Goal: Task Accomplishment & Management: Use online tool/utility

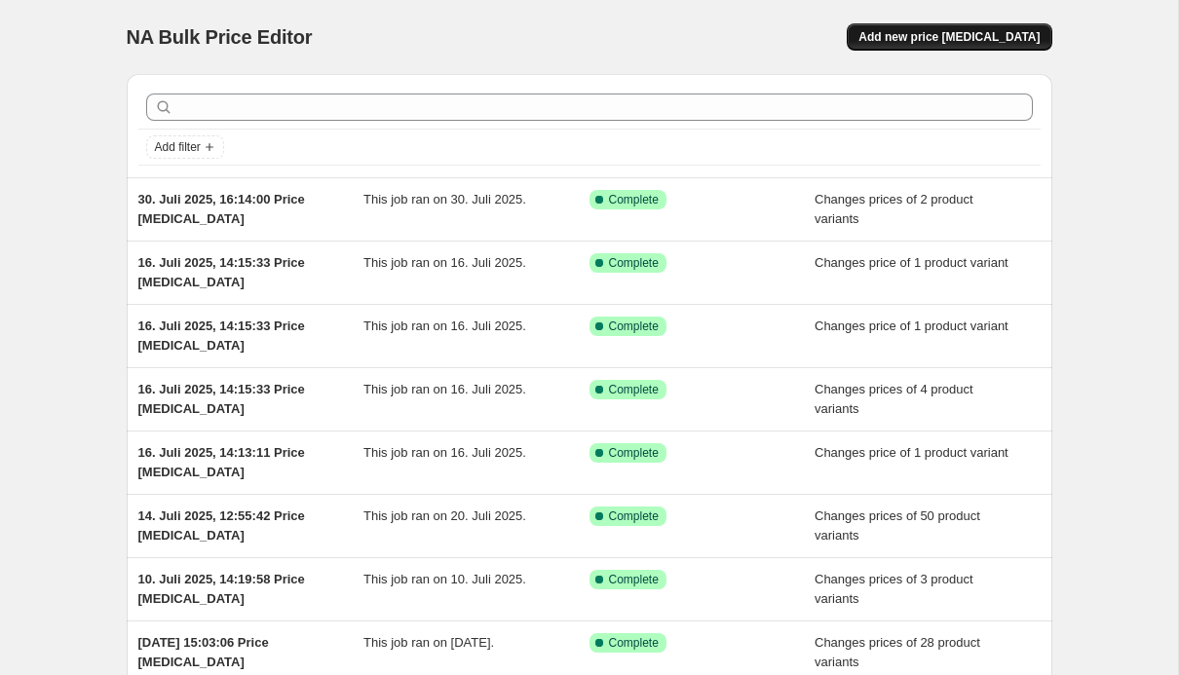
click at [954, 39] on span "Add new price [MEDICAL_DATA]" at bounding box center [949, 37] width 181 height 16
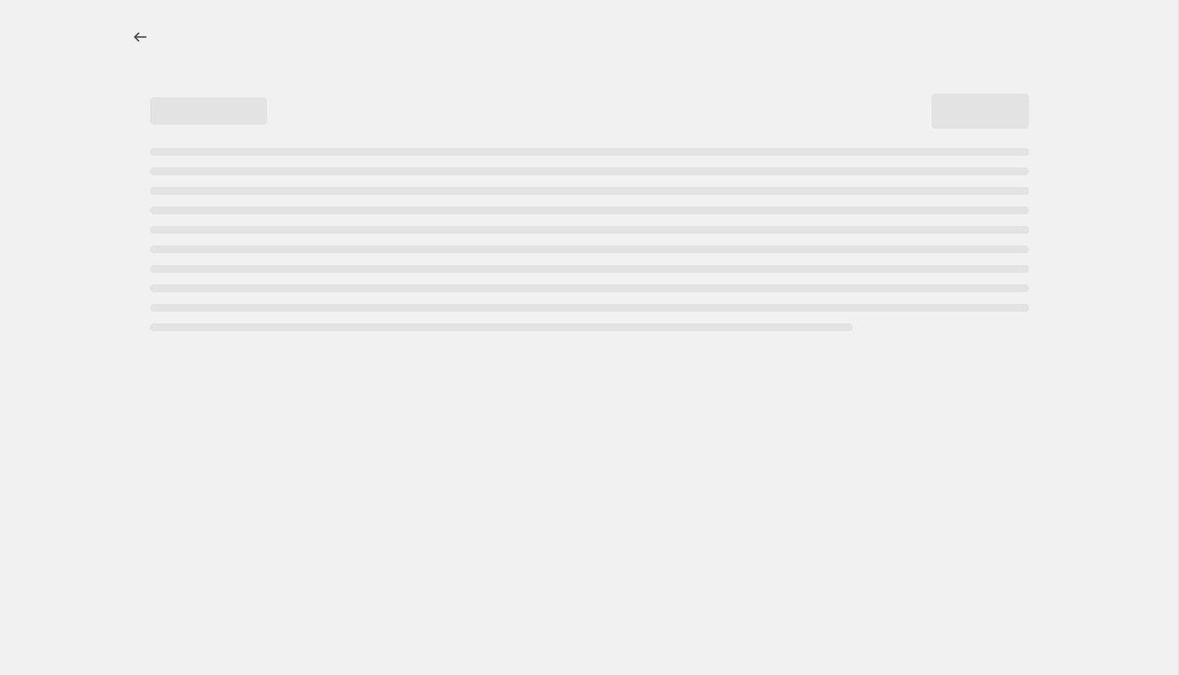
select select "percentage"
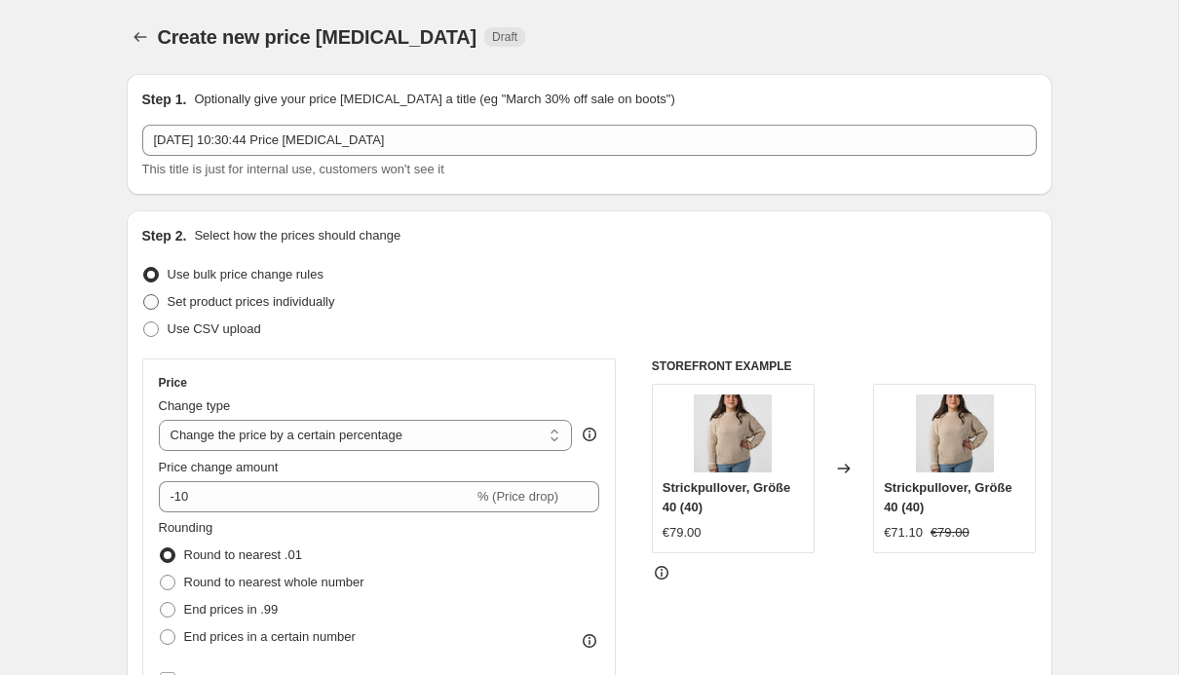
click at [159, 299] on span at bounding box center [151, 302] width 18 height 18
click at [144, 295] on input "Set product prices individually" at bounding box center [143, 294] width 1 height 1
radio input "true"
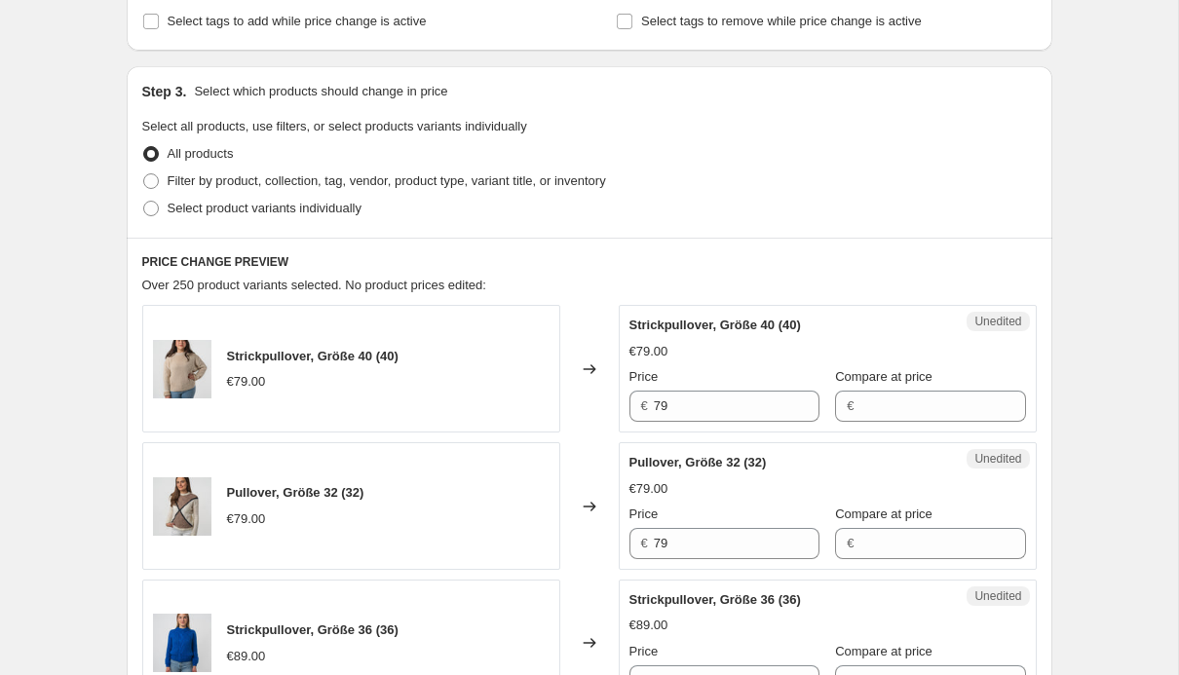
scroll to position [328, 0]
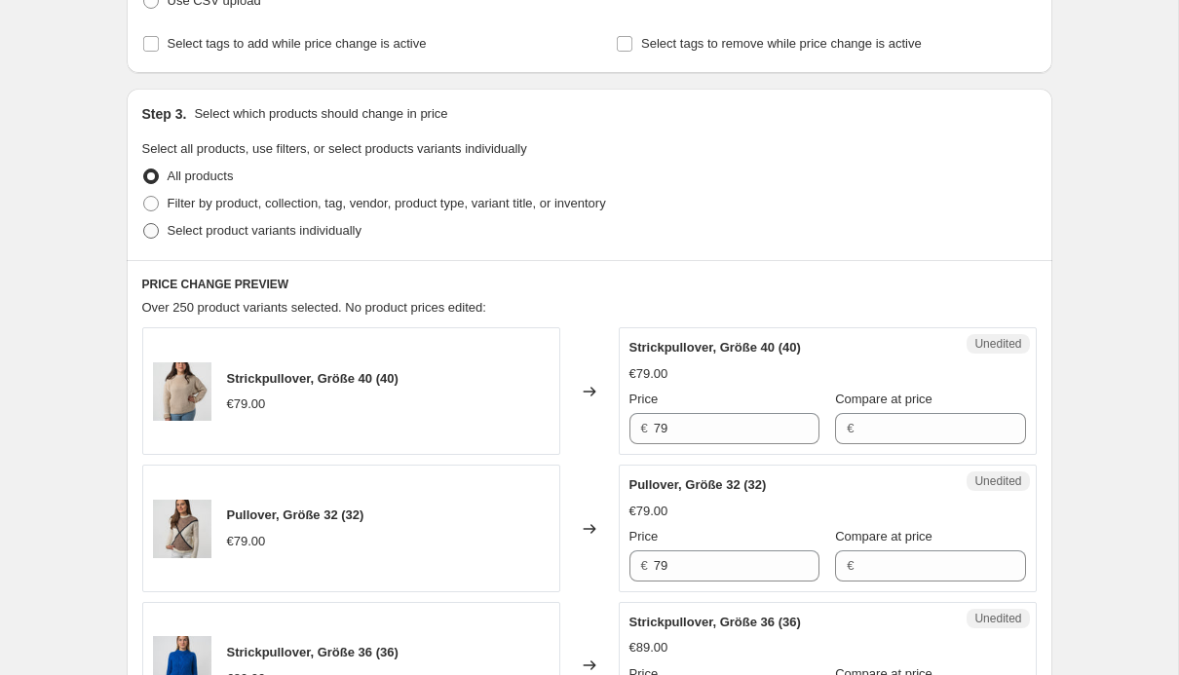
click at [155, 225] on span at bounding box center [151, 231] width 16 height 16
click at [144, 224] on input "Select product variants individually" at bounding box center [143, 223] width 1 height 1
radio input "true"
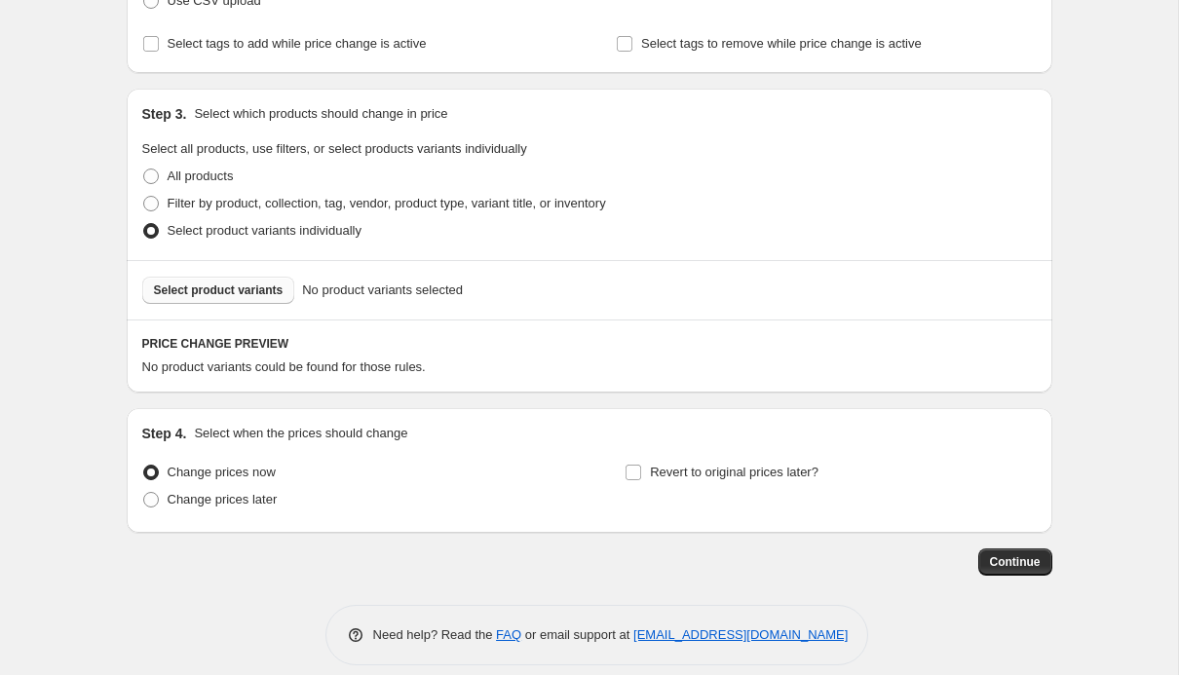
click at [254, 296] on span "Select product variants" at bounding box center [219, 291] width 130 height 16
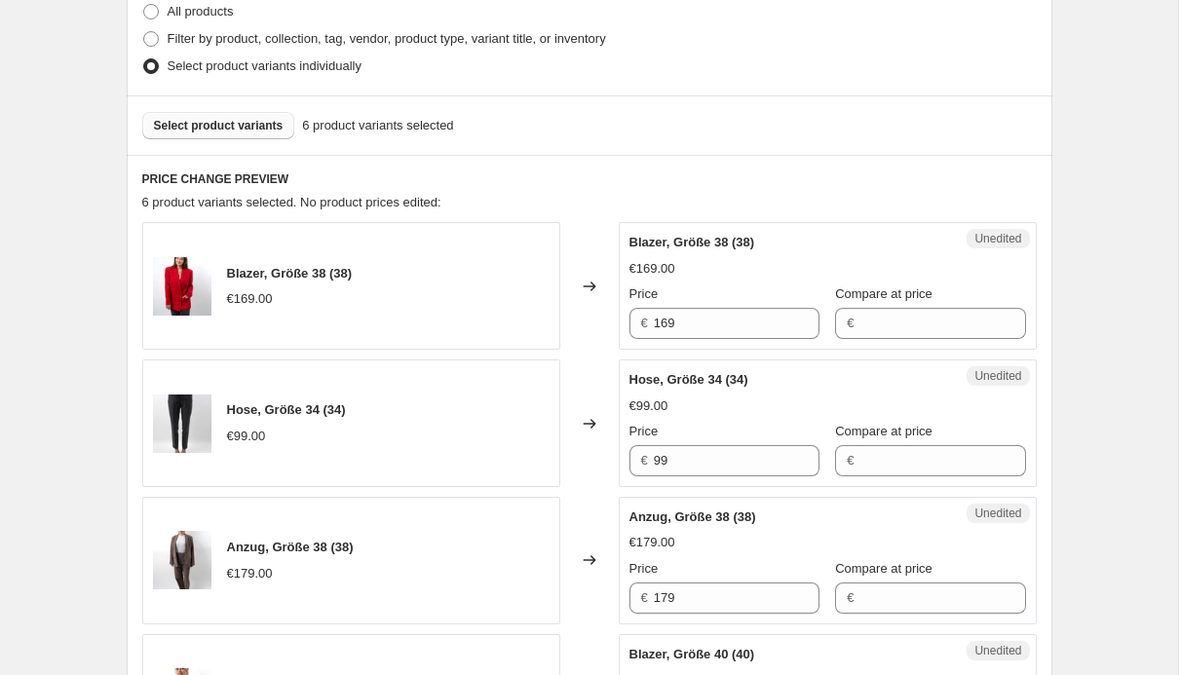
scroll to position [243, 0]
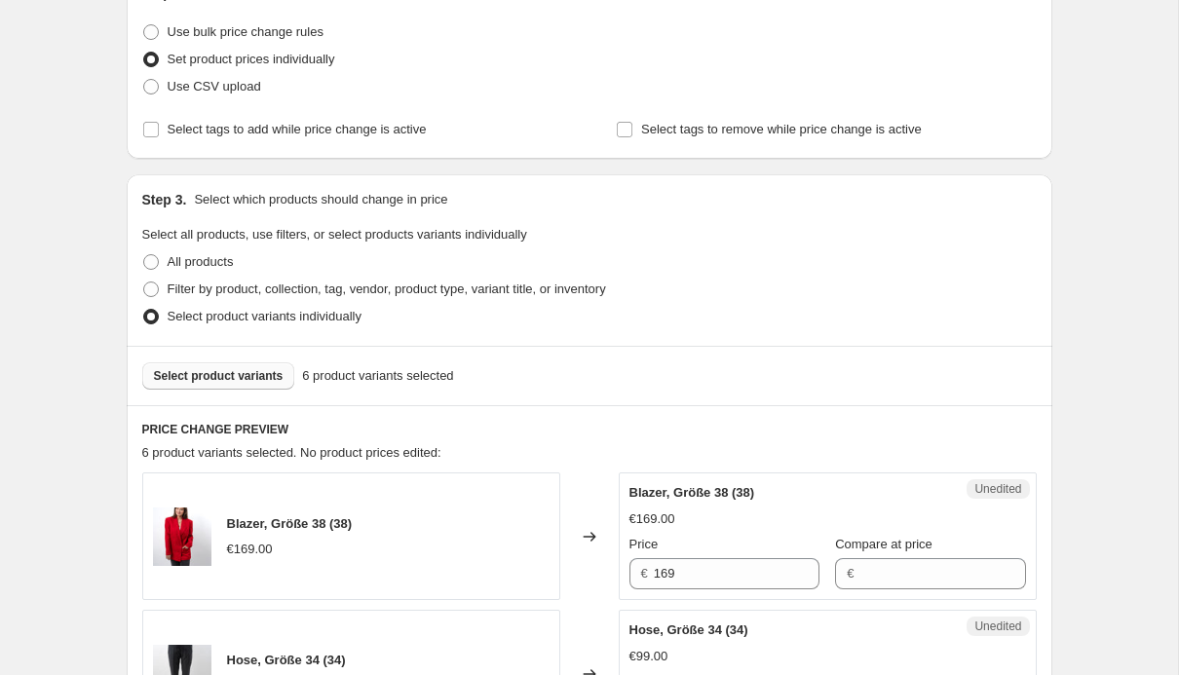
click at [221, 380] on span "Select product variants" at bounding box center [219, 376] width 130 height 16
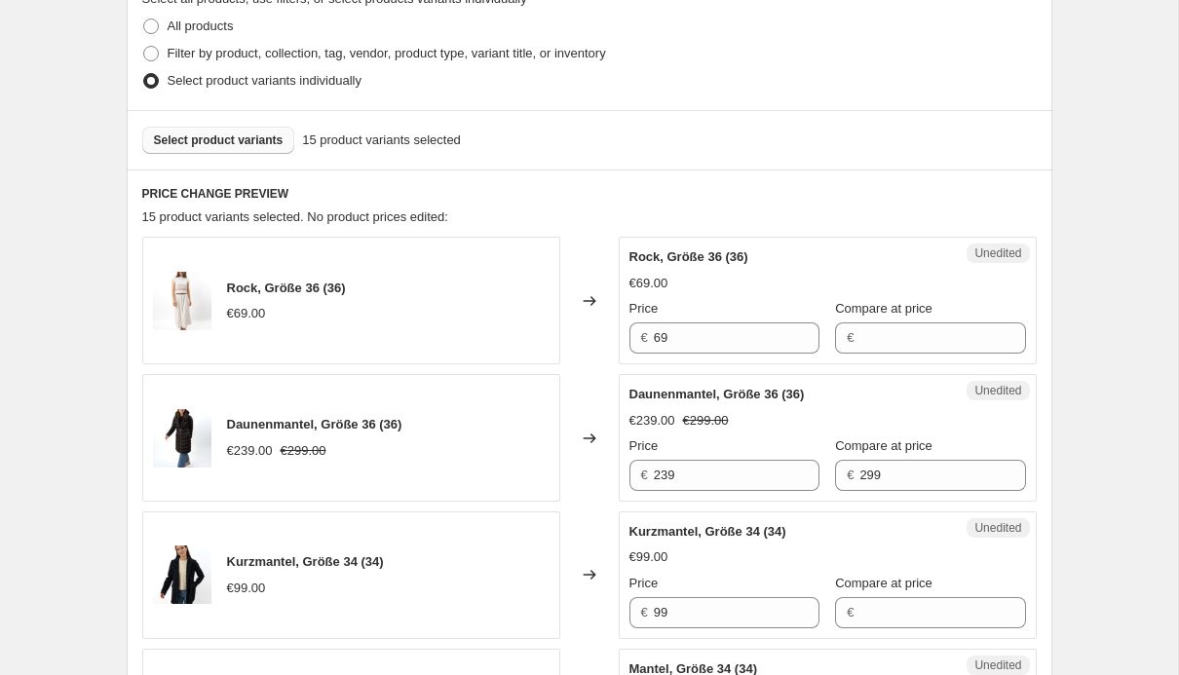
scroll to position [485, 0]
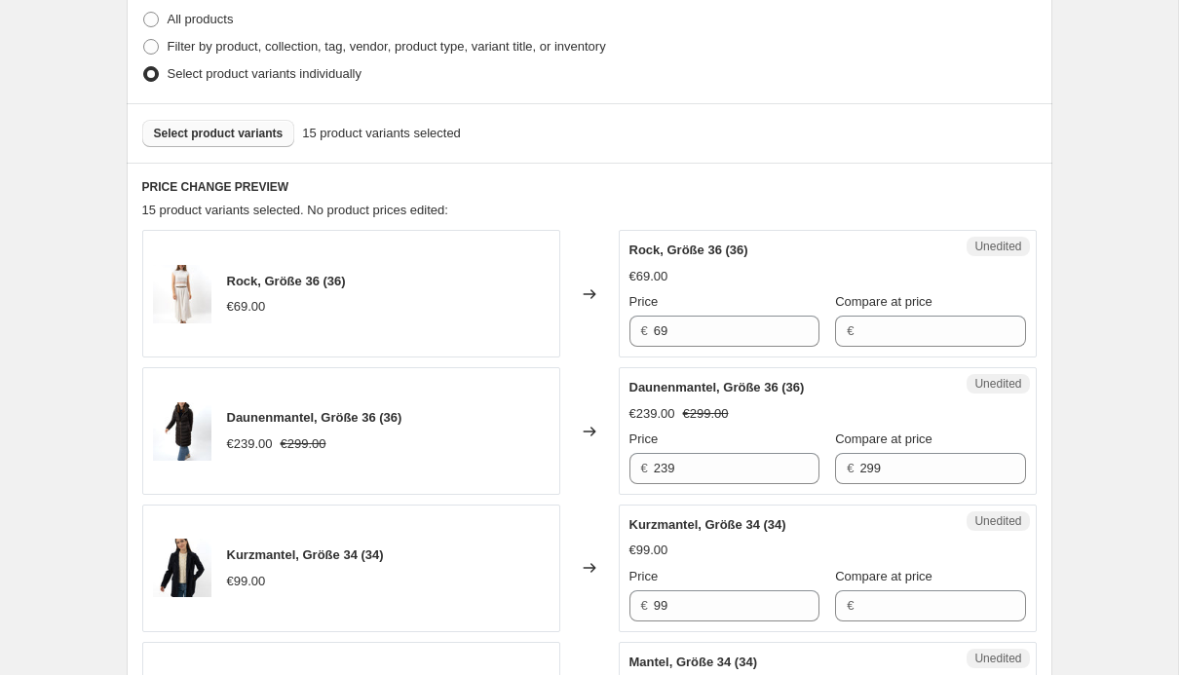
click at [271, 134] on span "Select product variants" at bounding box center [219, 134] width 130 height 16
click at [263, 139] on span "Select product variants" at bounding box center [219, 134] width 130 height 16
click at [259, 138] on span "Select product variants" at bounding box center [219, 134] width 130 height 16
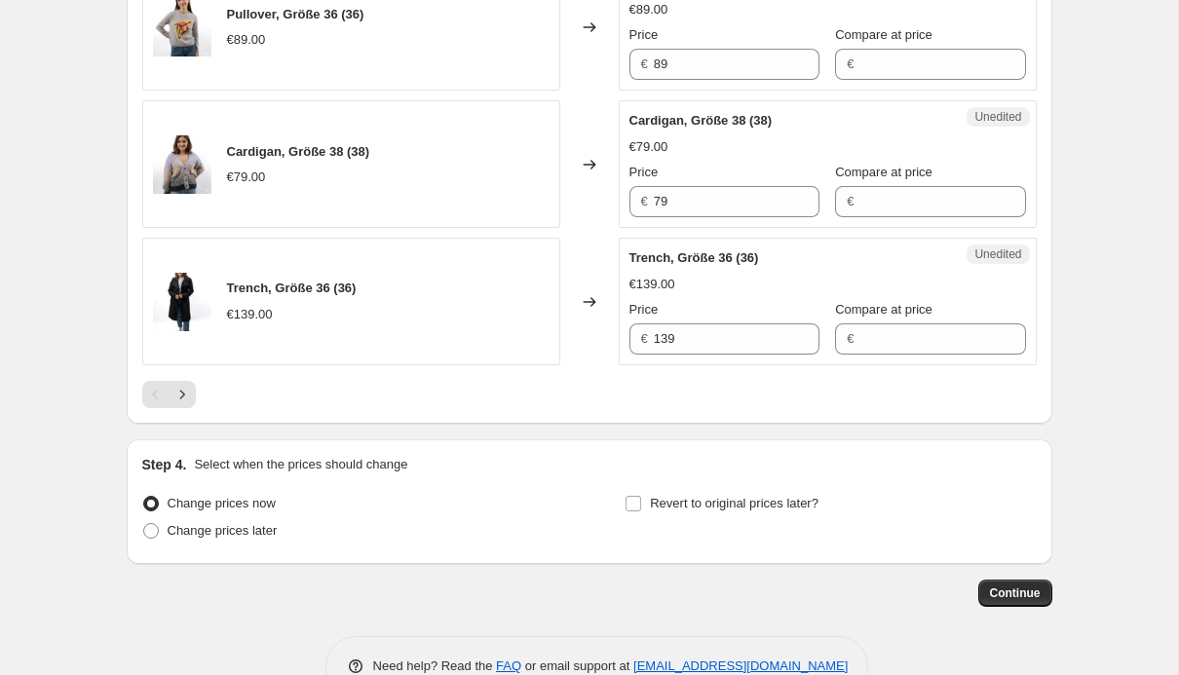
scroll to position [3093, 0]
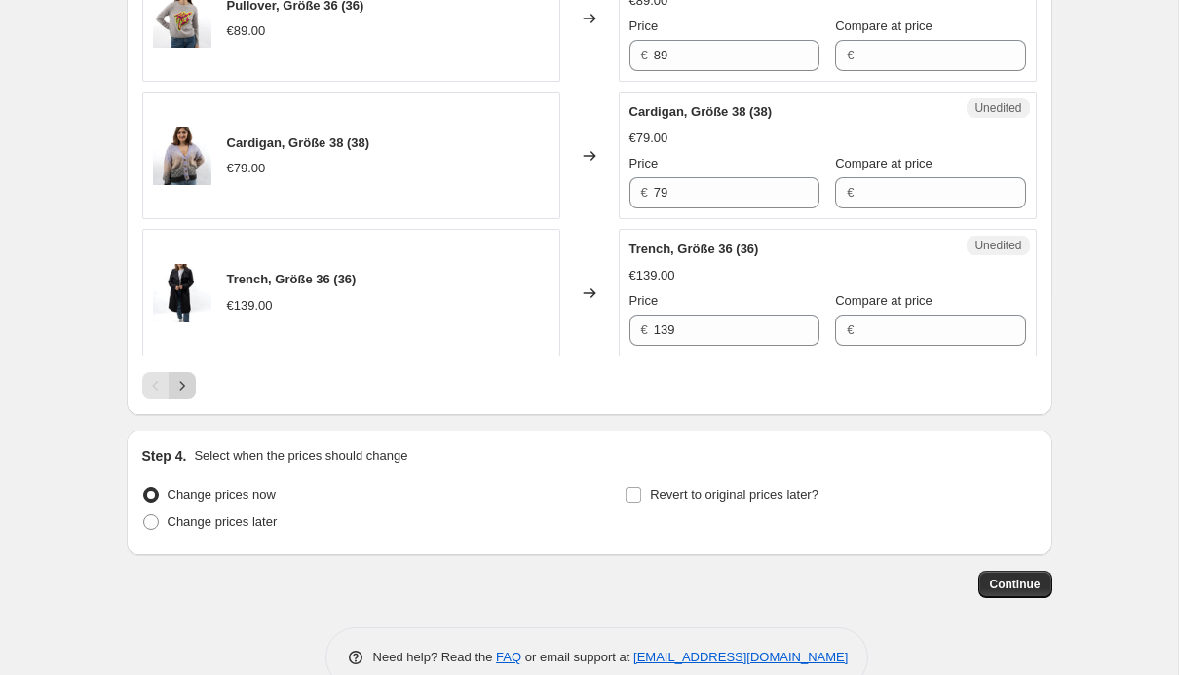
click at [179, 384] on icon "Next" at bounding box center [181, 385] width 19 height 19
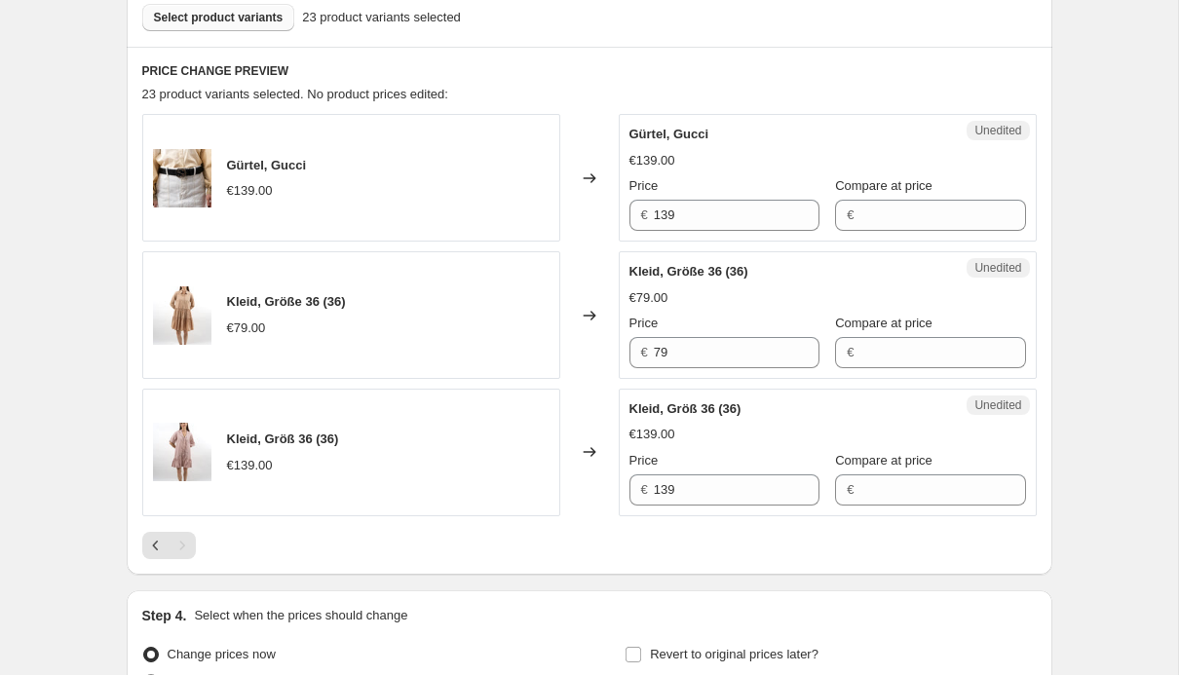
scroll to position [749, 0]
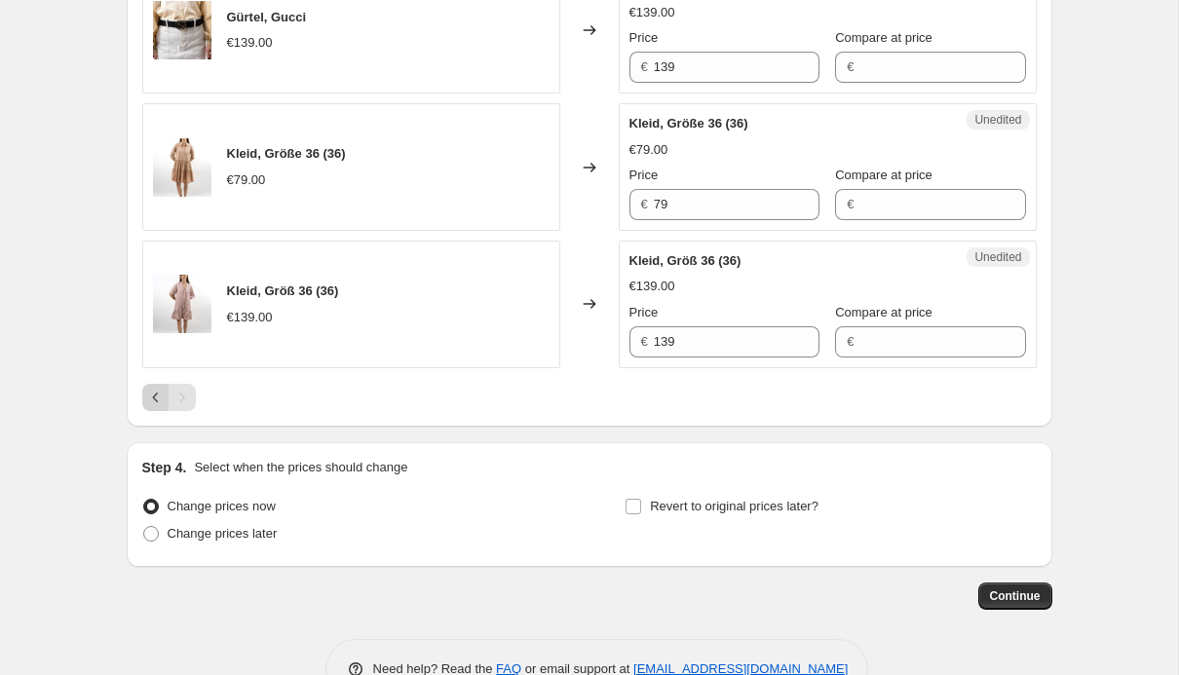
click at [160, 391] on icon "Previous" at bounding box center [155, 397] width 19 height 19
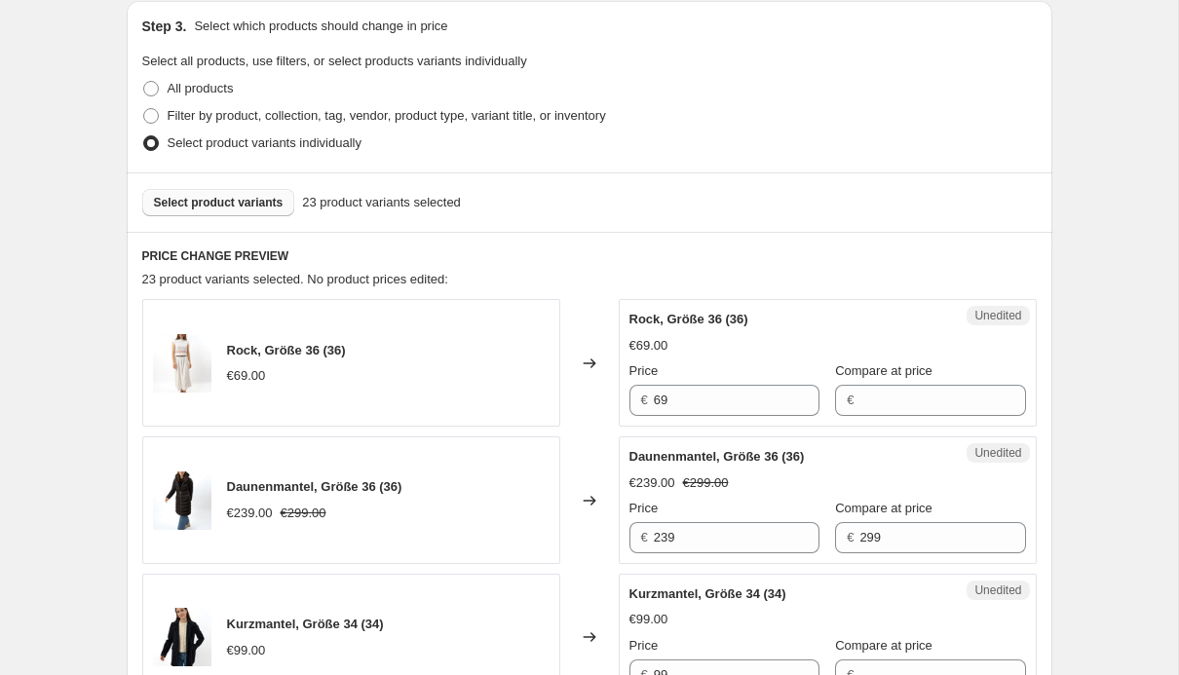
scroll to position [438, 0]
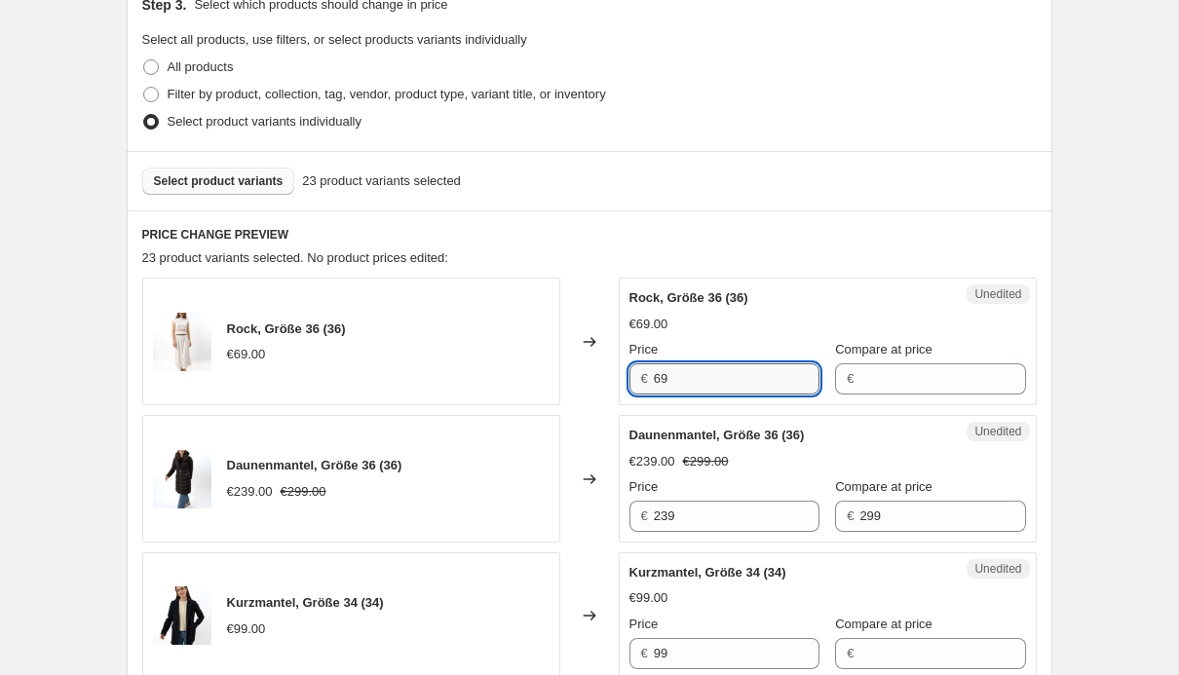
click at [696, 382] on input "69" at bounding box center [737, 378] width 166 height 31
type input "55"
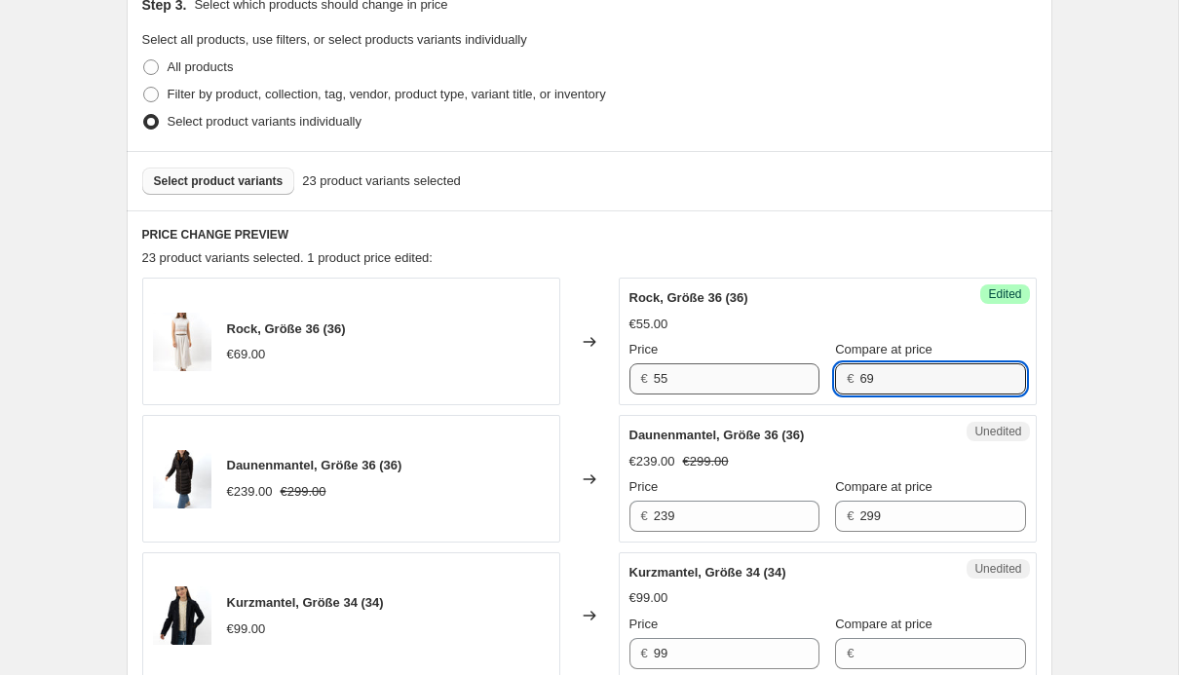
type input "69"
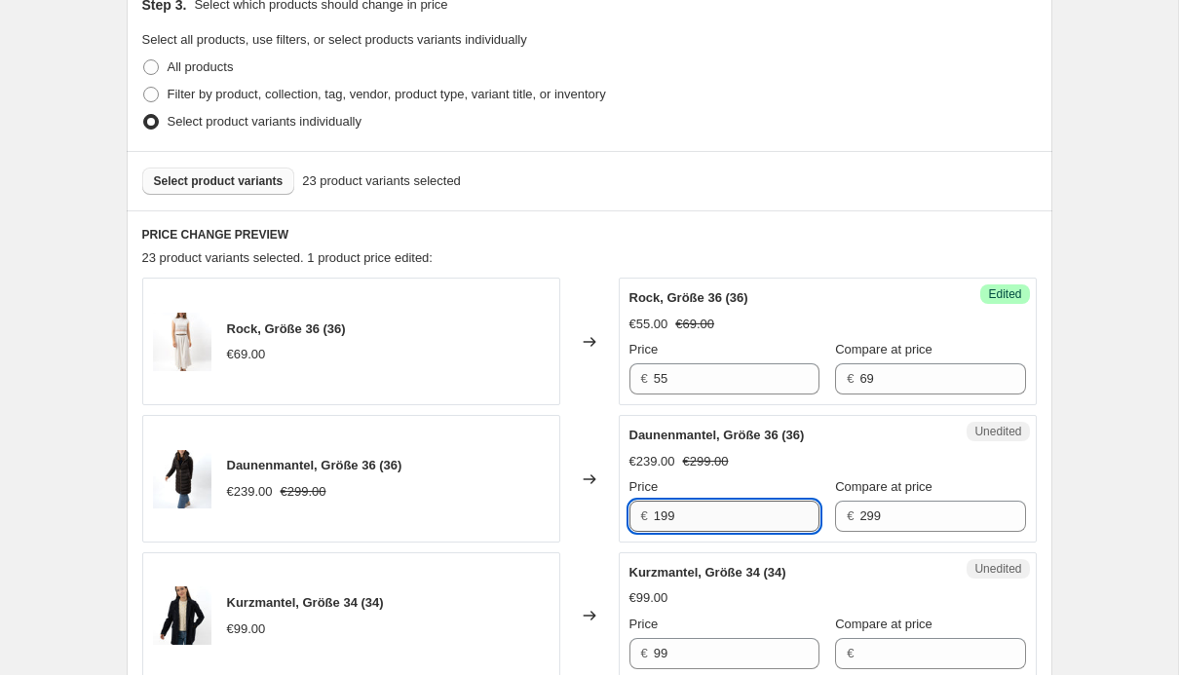
type input "199"
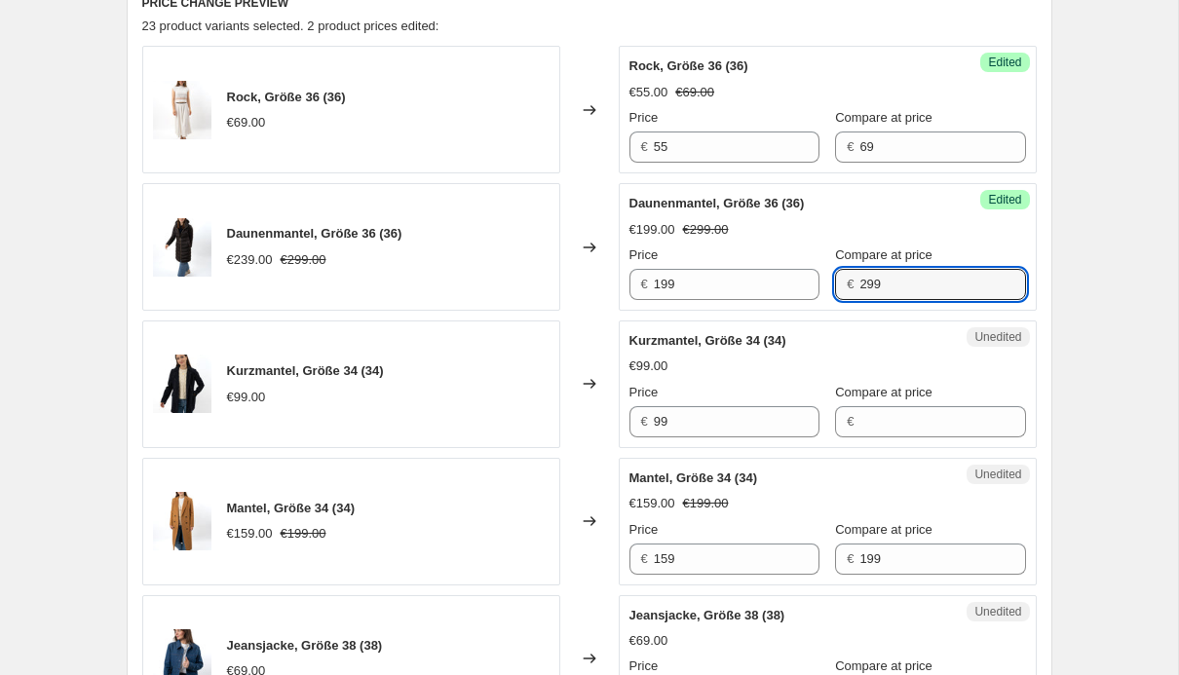
scroll to position [679, 0]
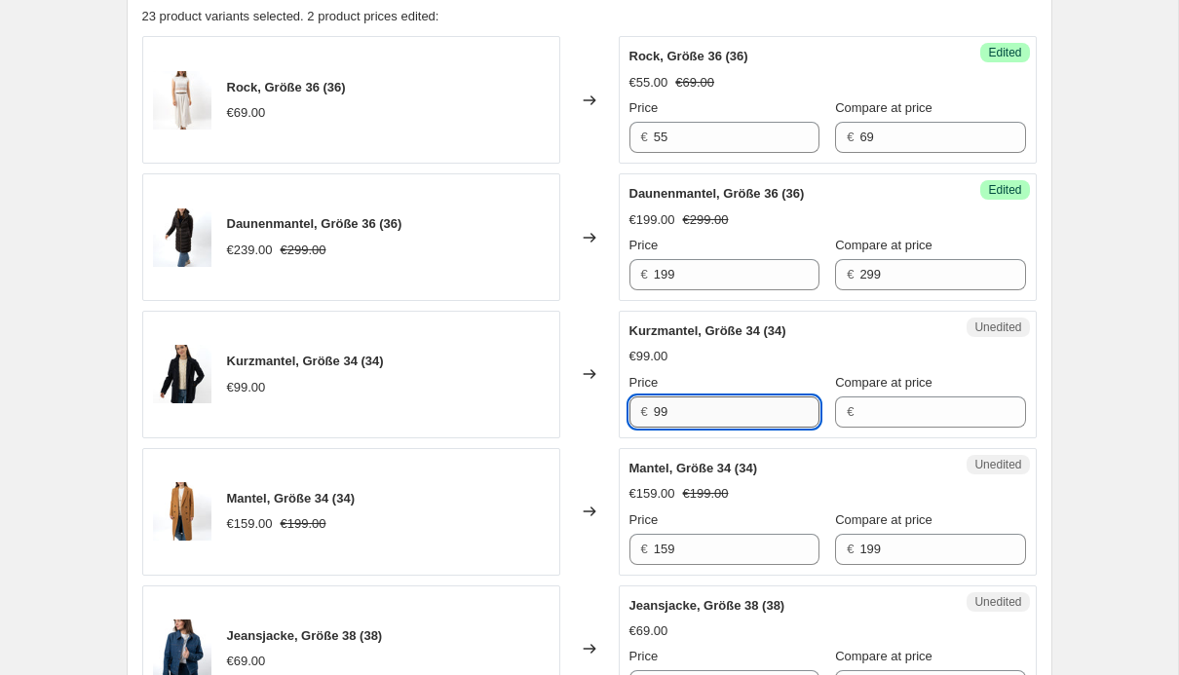
click at [737, 414] on input "99" at bounding box center [737, 412] width 166 height 31
type input "79"
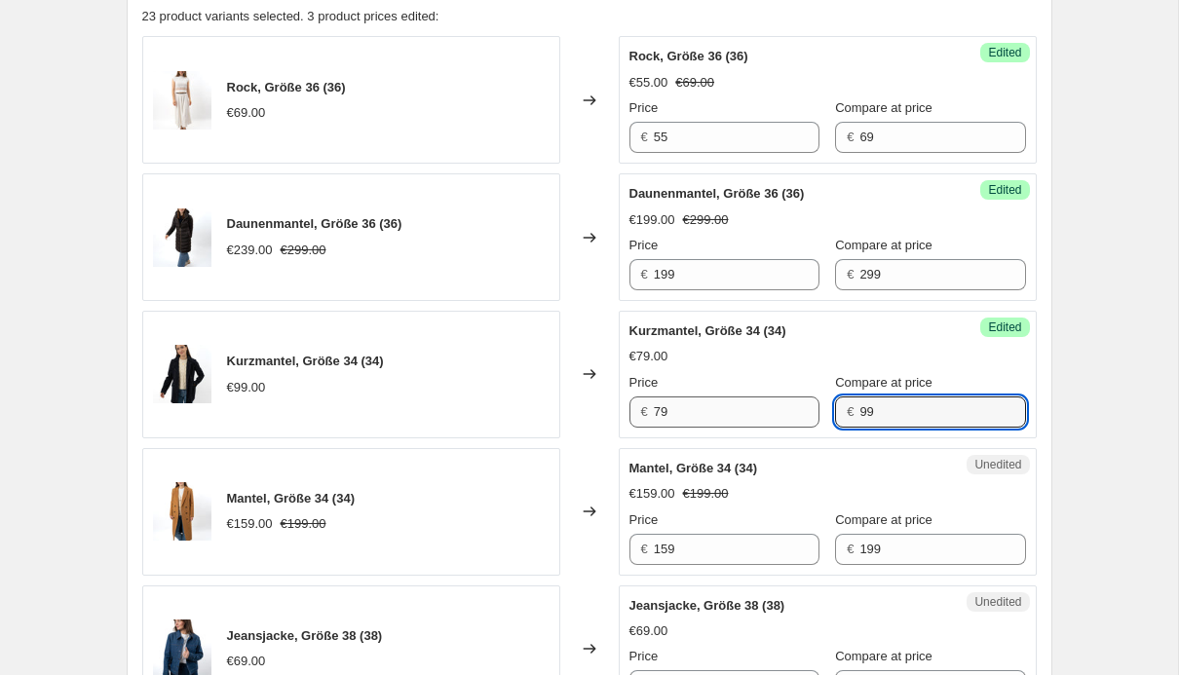
type input "99"
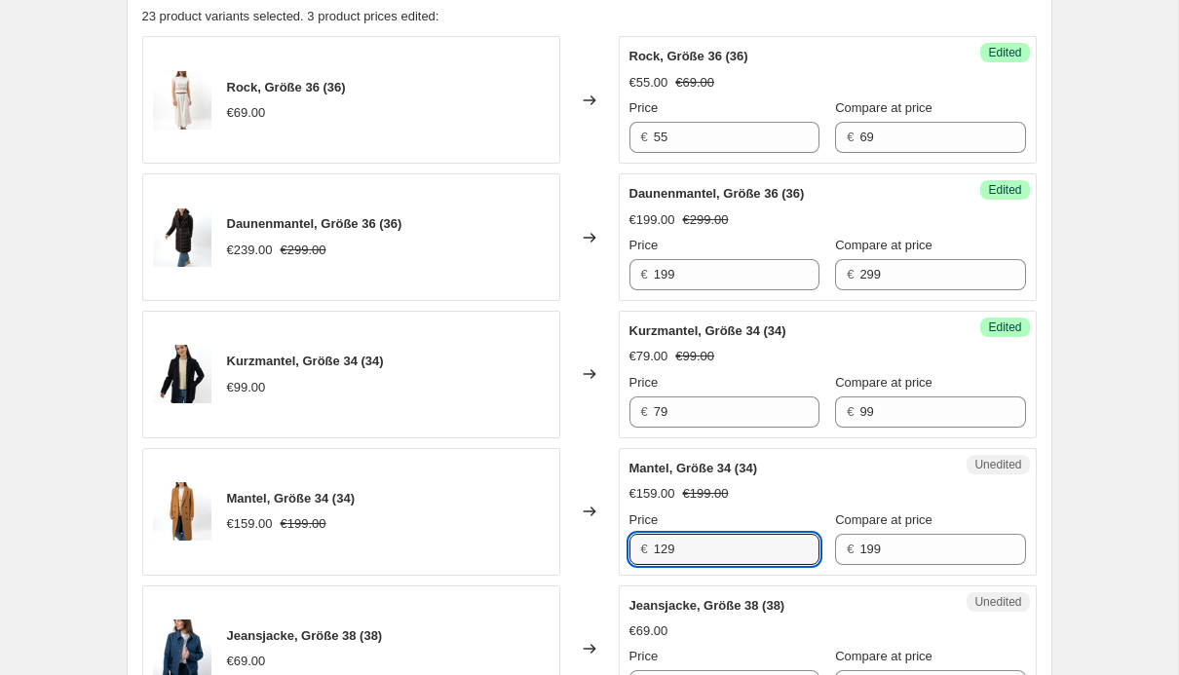
type input "129"
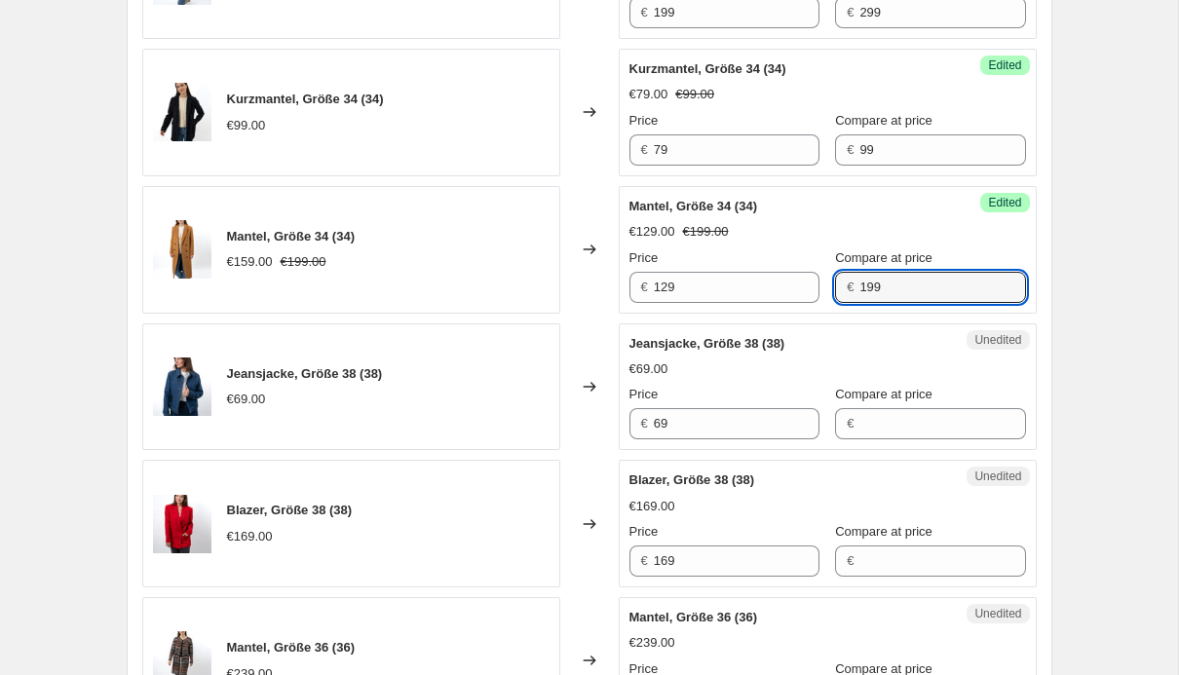
scroll to position [953, 0]
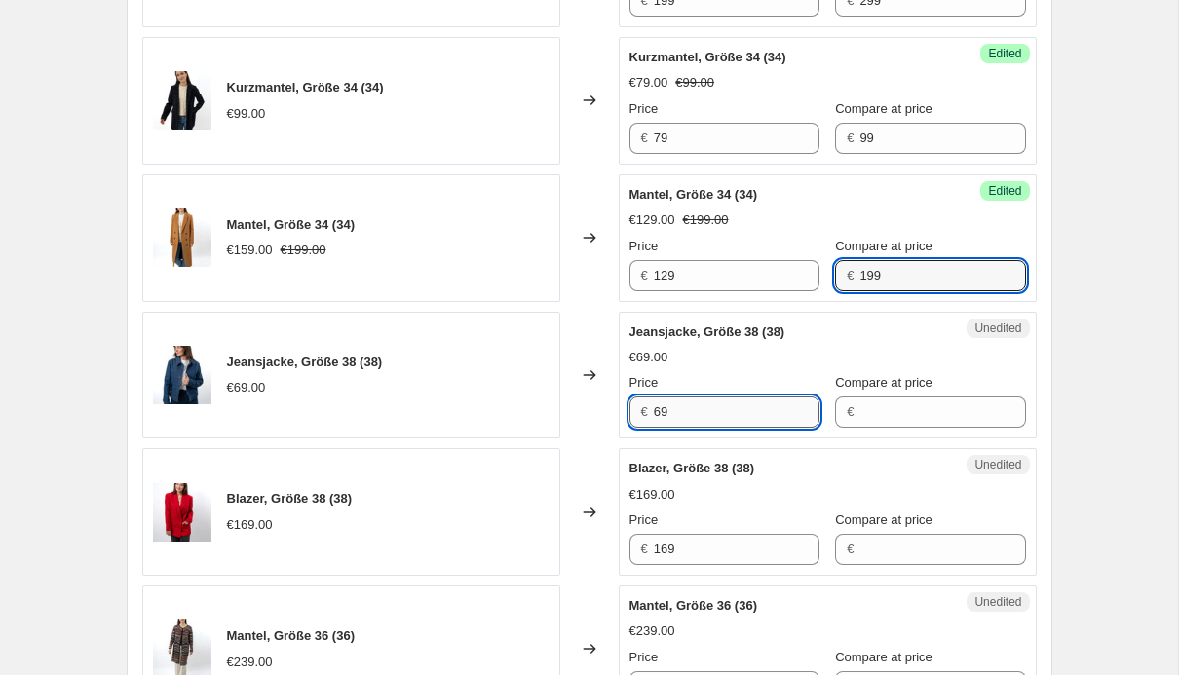
click at [726, 402] on input "69" at bounding box center [737, 412] width 166 height 31
type input "55"
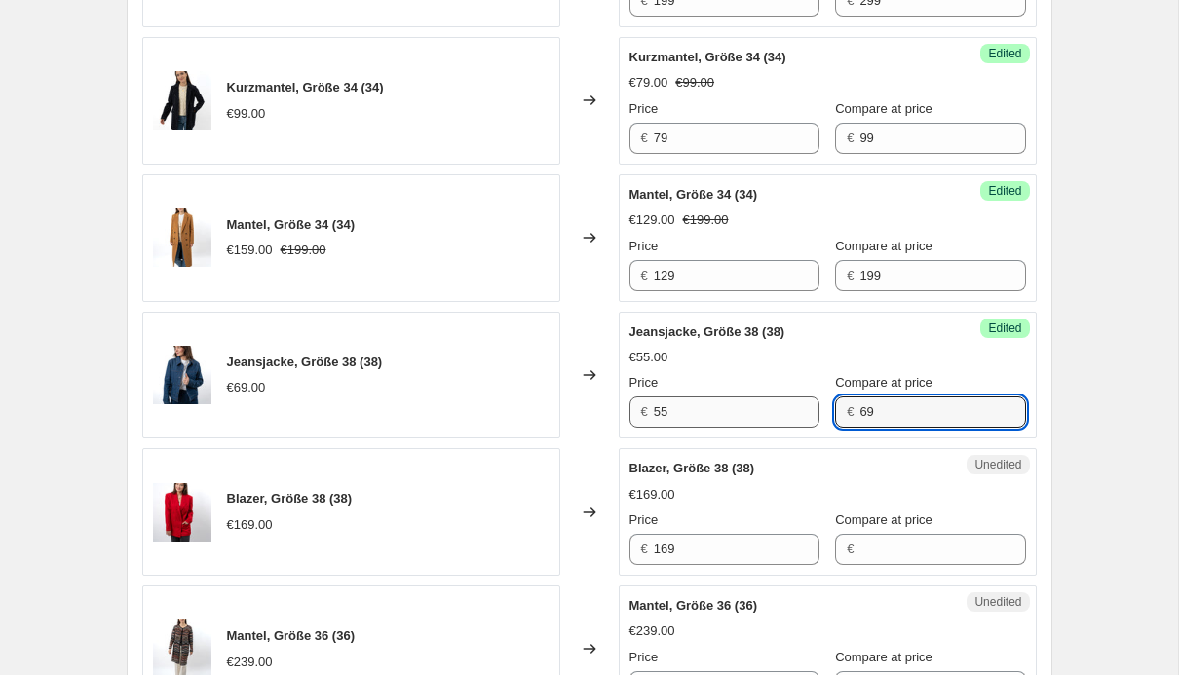
type input "69"
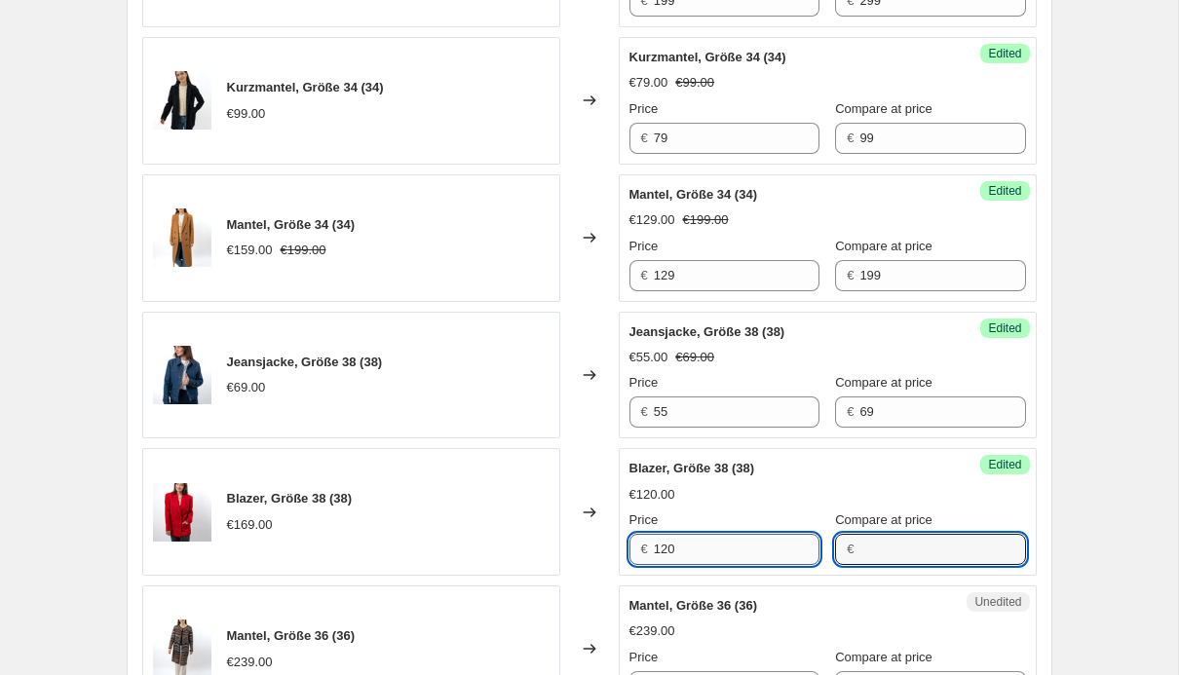
click at [687, 549] on input "120" at bounding box center [737, 549] width 166 height 31
type input "129"
type input "2"
type input "169"
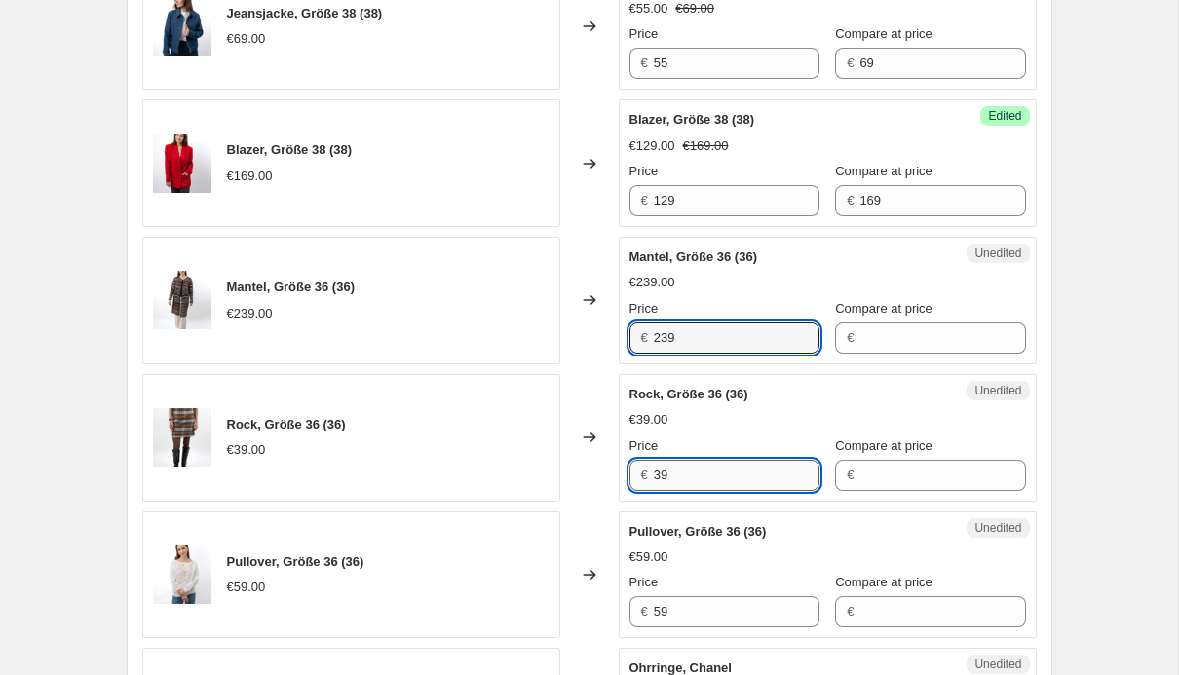
click at [689, 476] on input "39" at bounding box center [737, 475] width 166 height 31
type input "29"
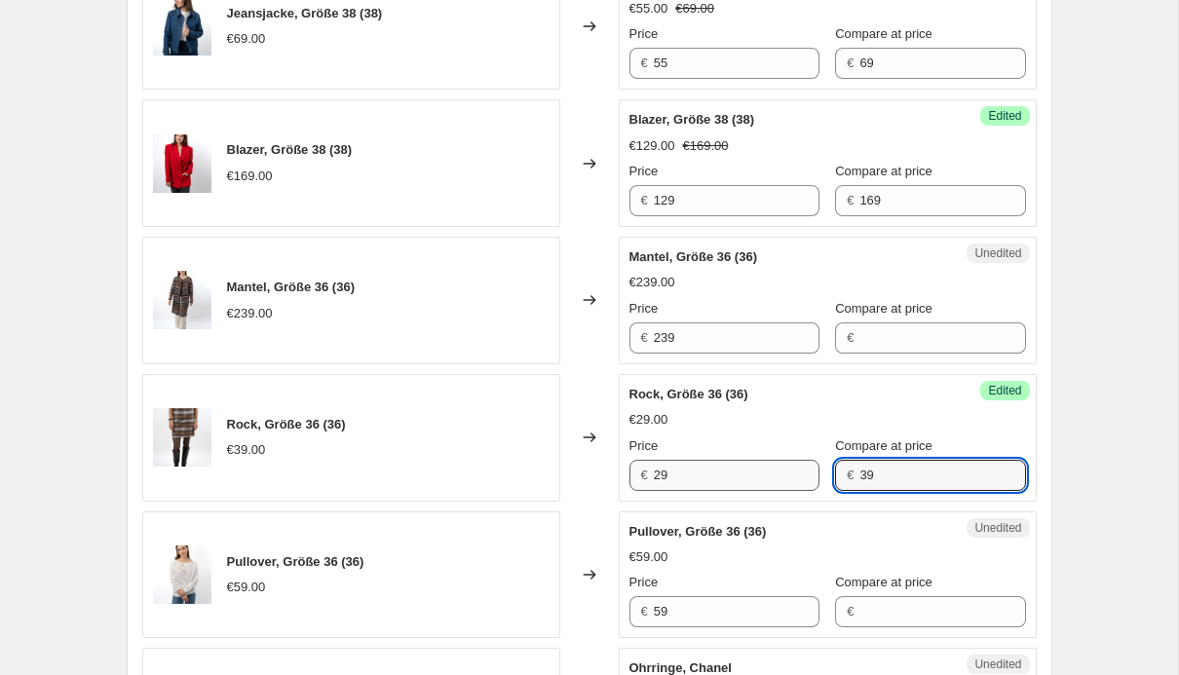
type input "39"
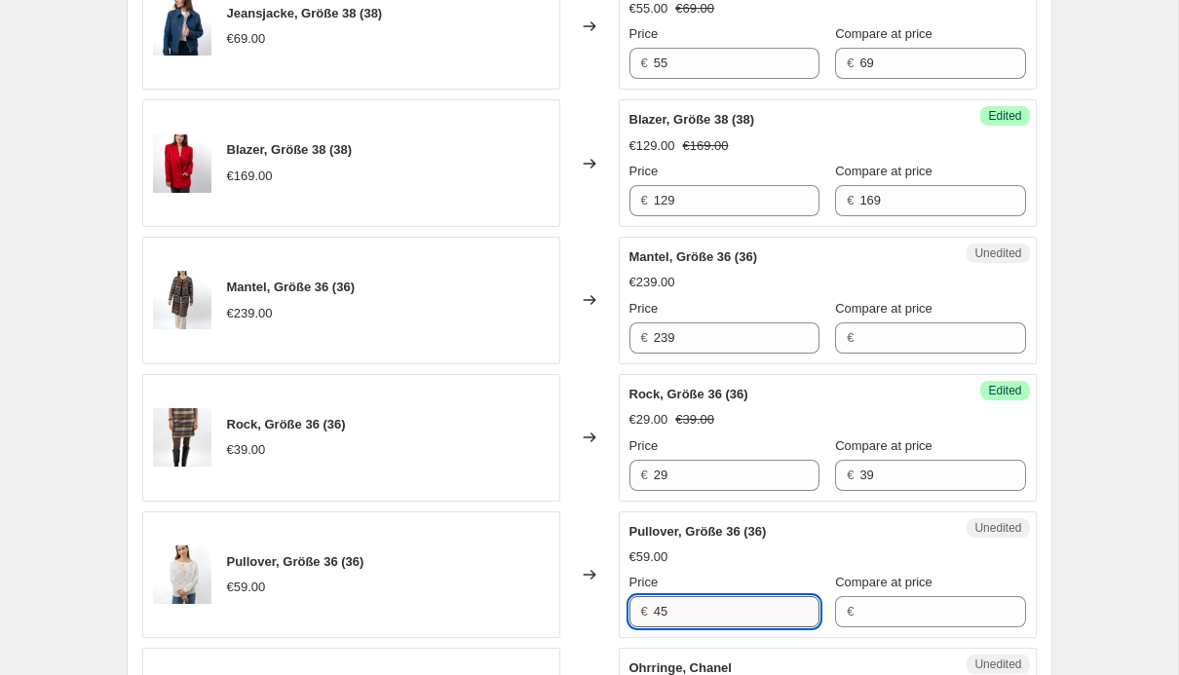
type input "45"
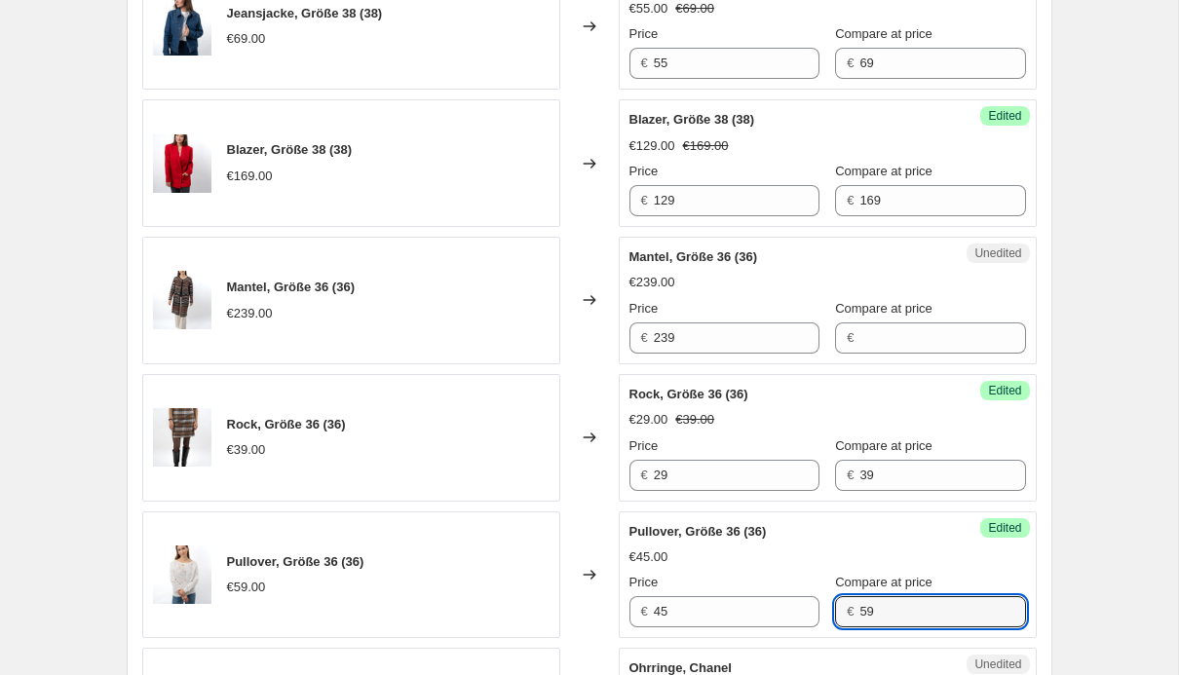
type input "59"
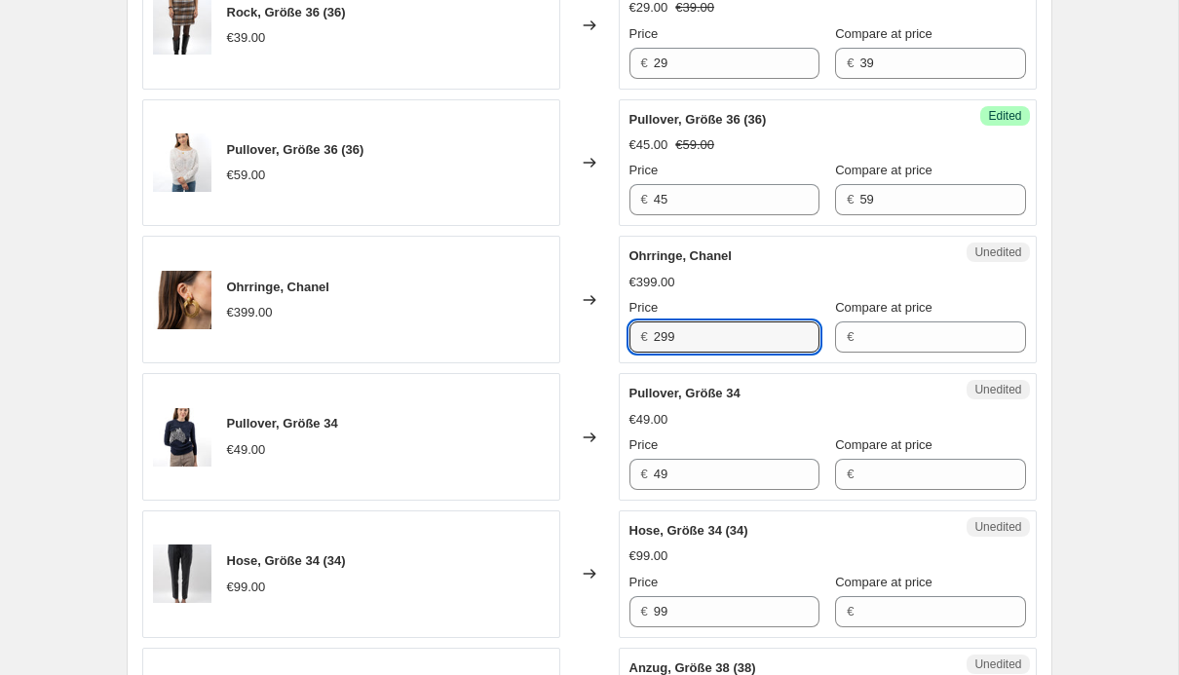
type input "299"
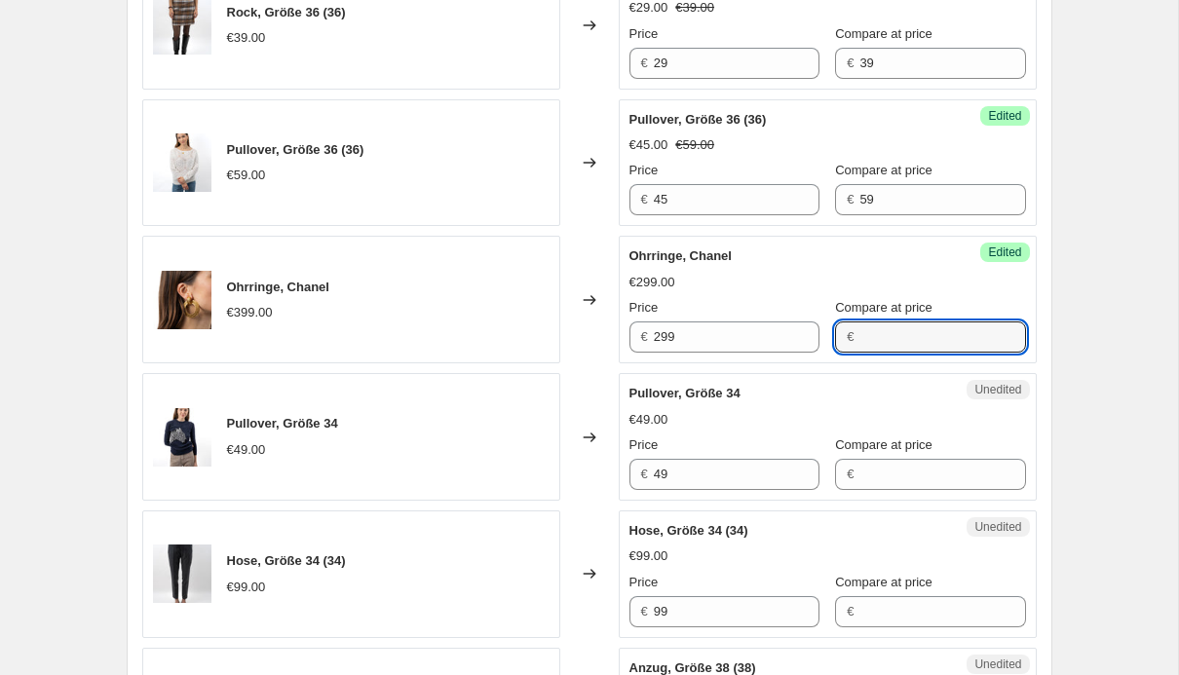
type input "2"
type input "399"
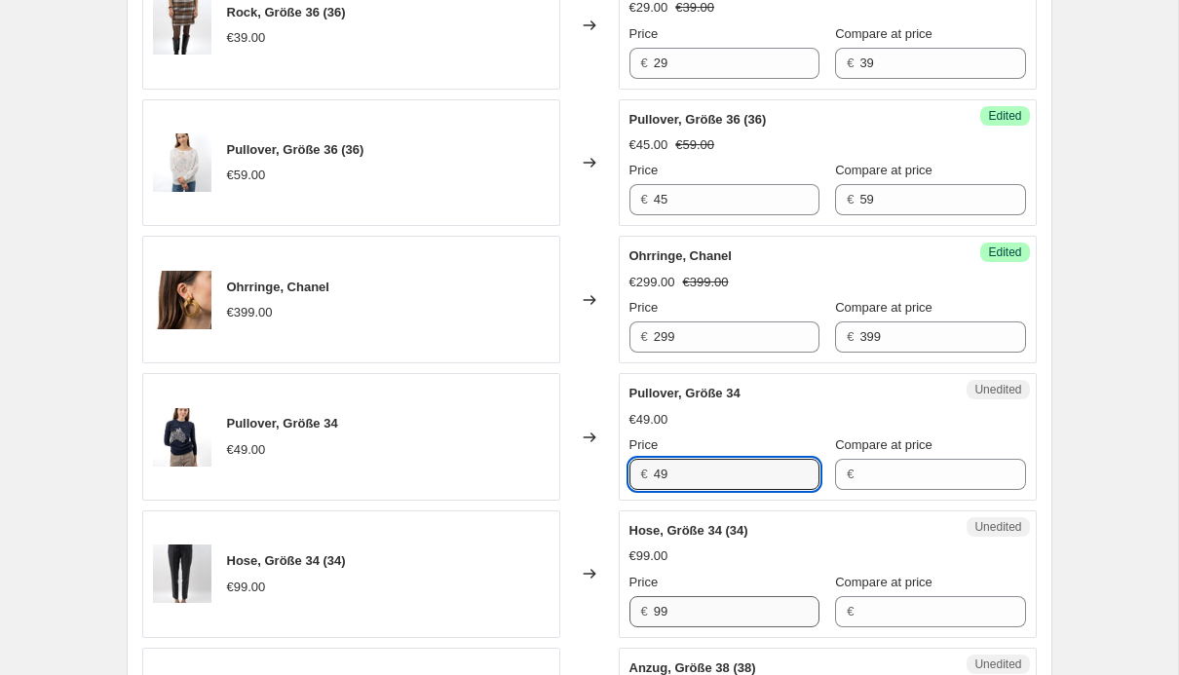
type input "3"
type input "35"
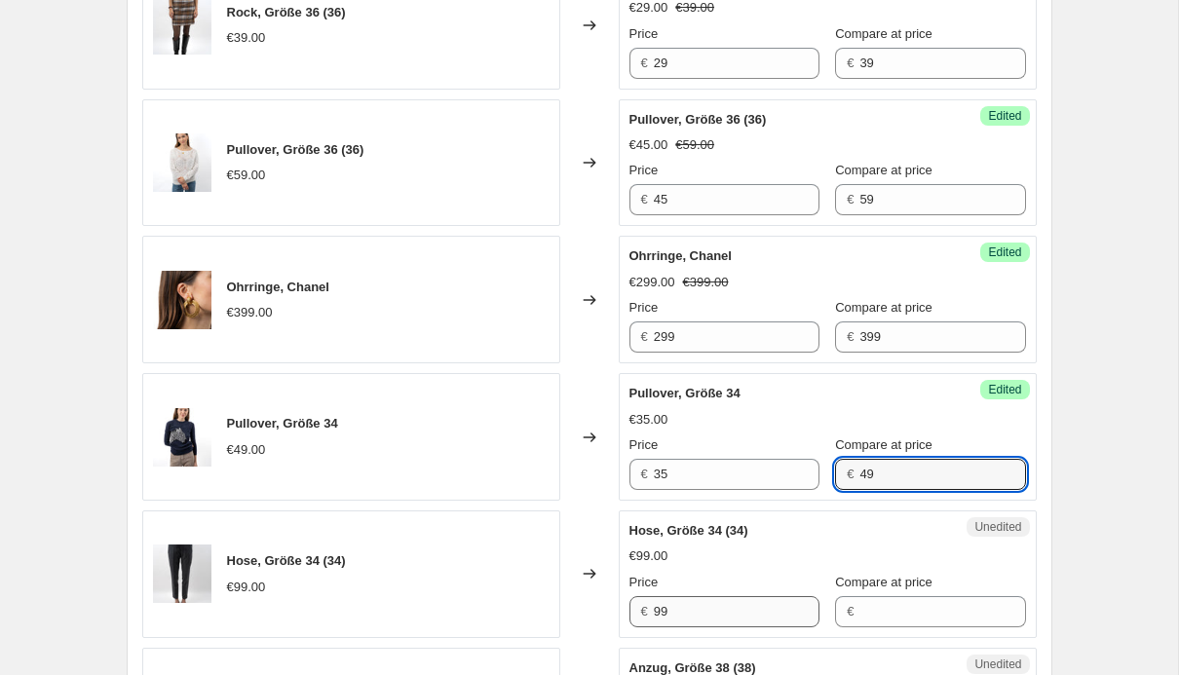
type input "49"
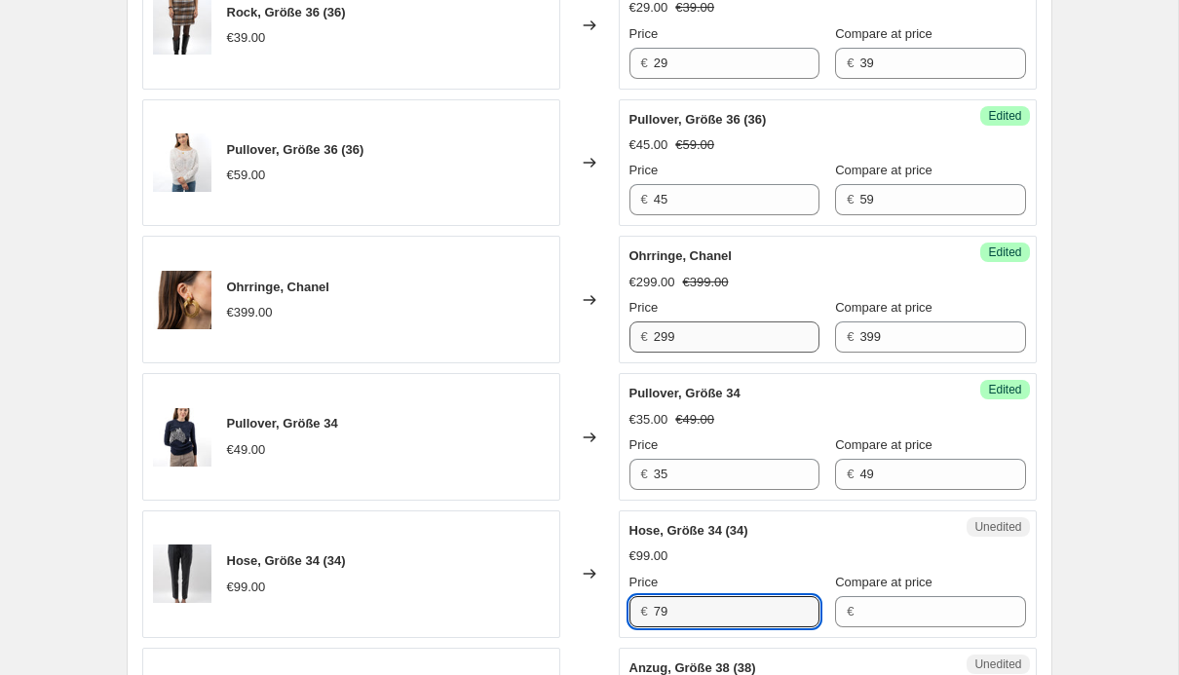
type input "79"
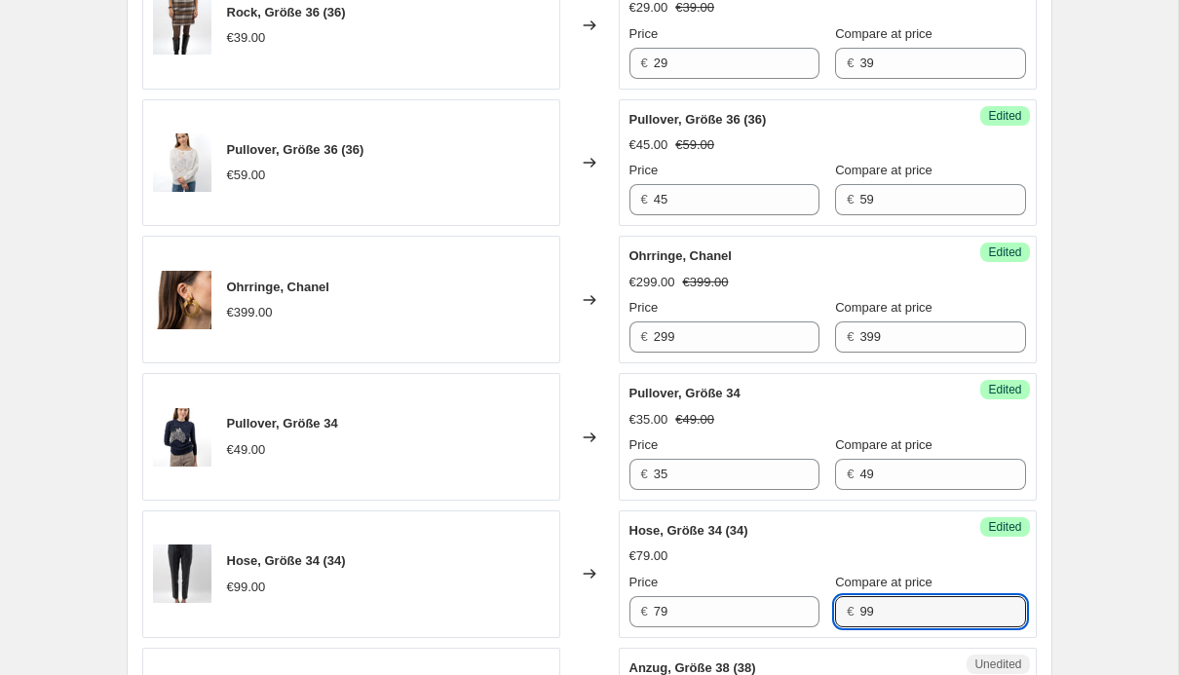
scroll to position [1940, 0]
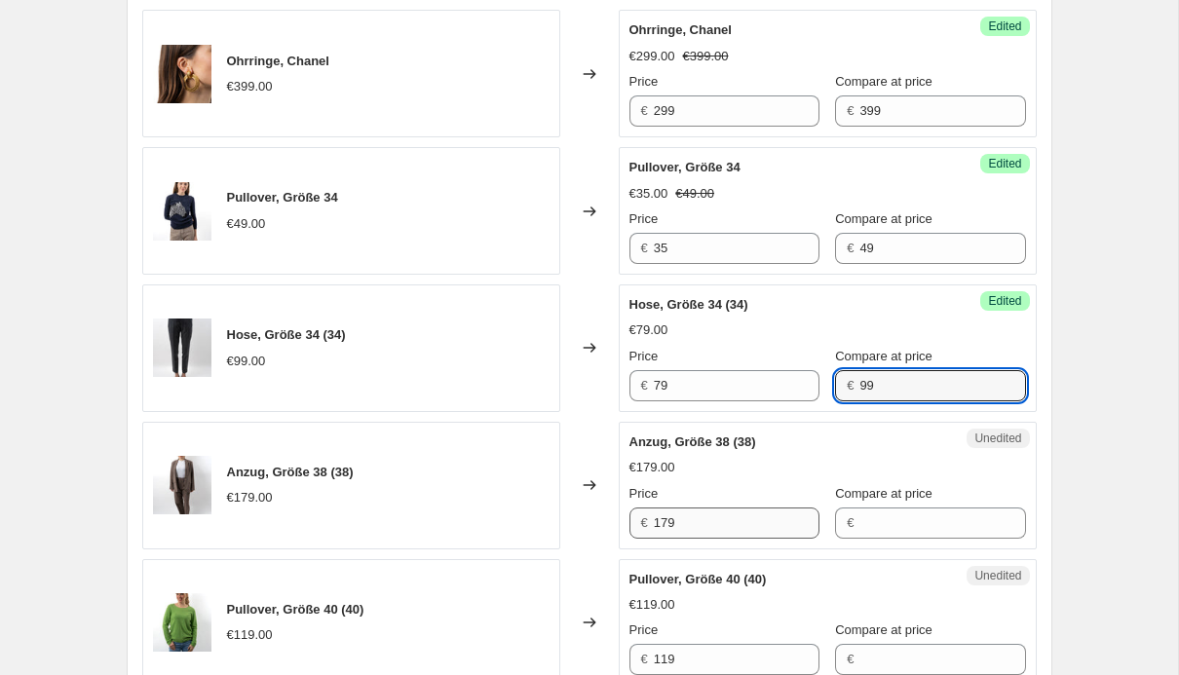
type input "99"
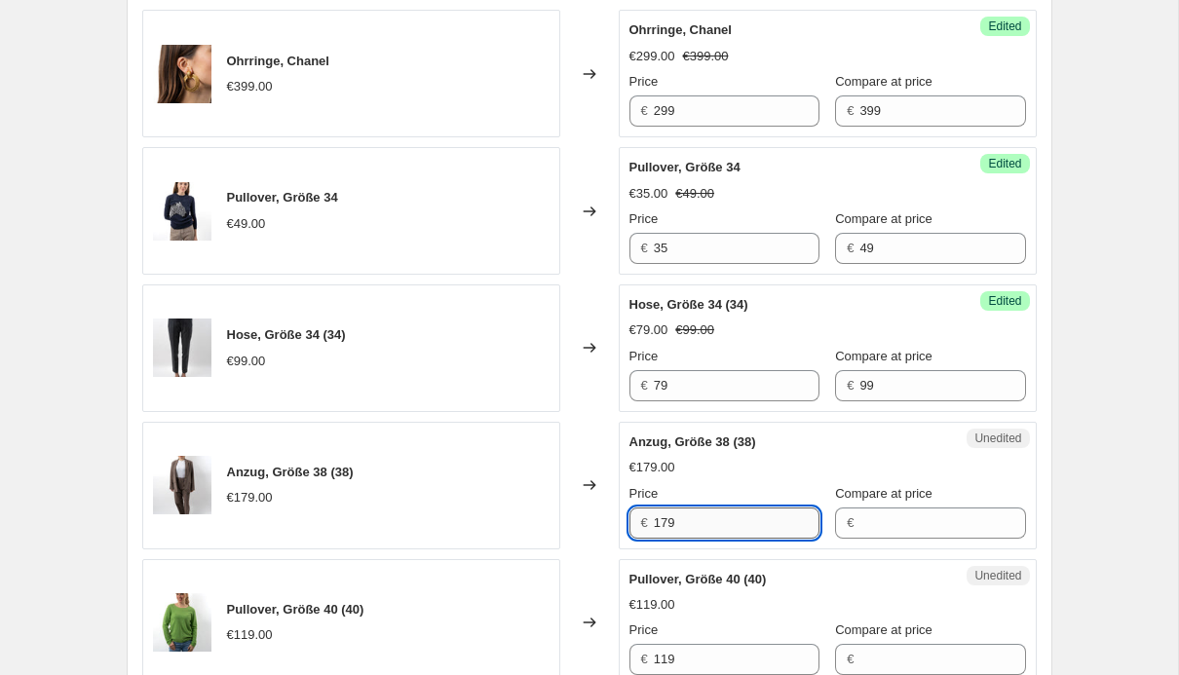
click at [748, 520] on input "179" at bounding box center [737, 523] width 166 height 31
type input "135"
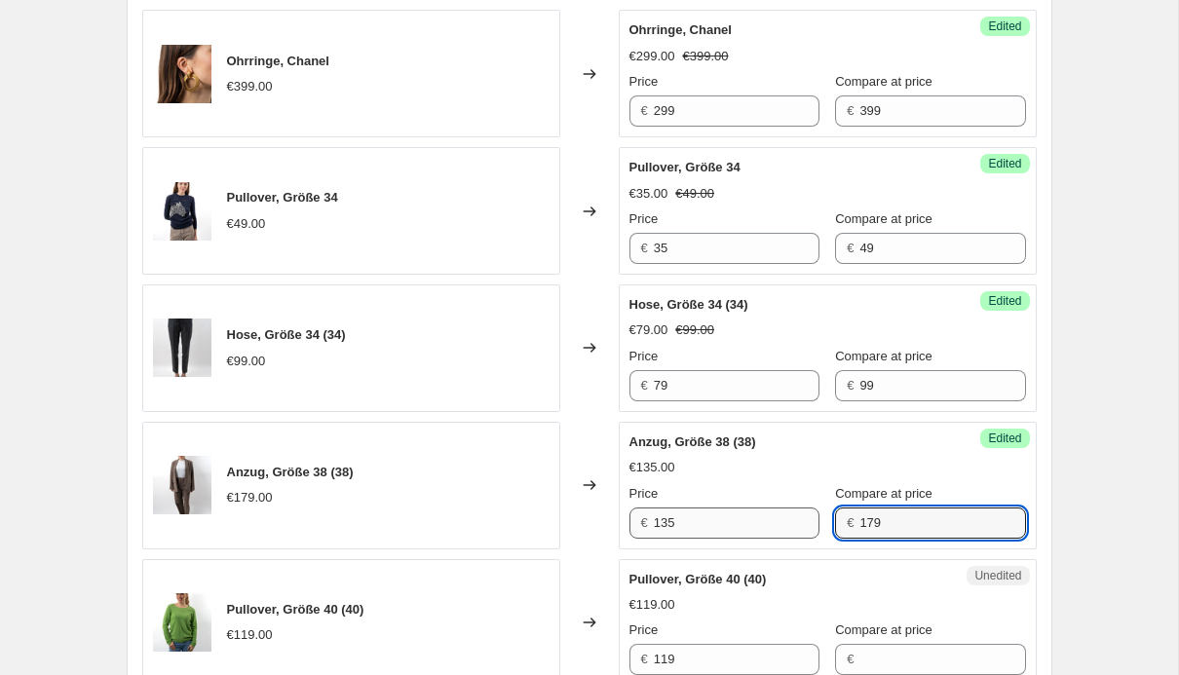
type input "179"
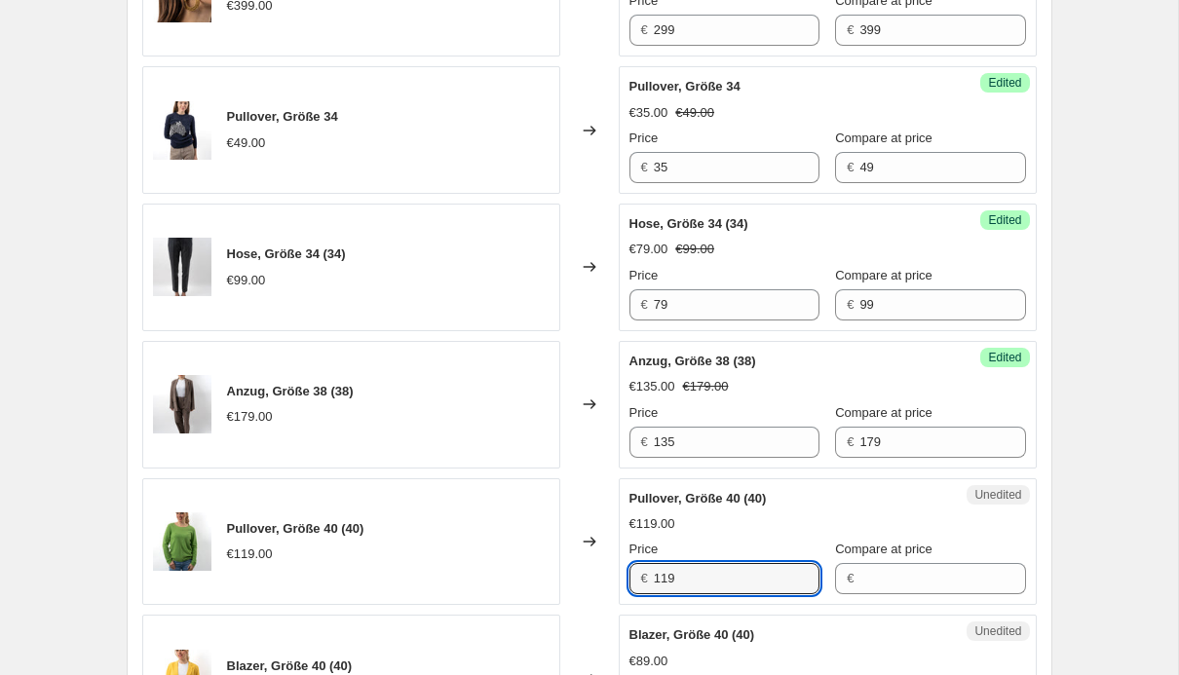
scroll to position [2038, 0]
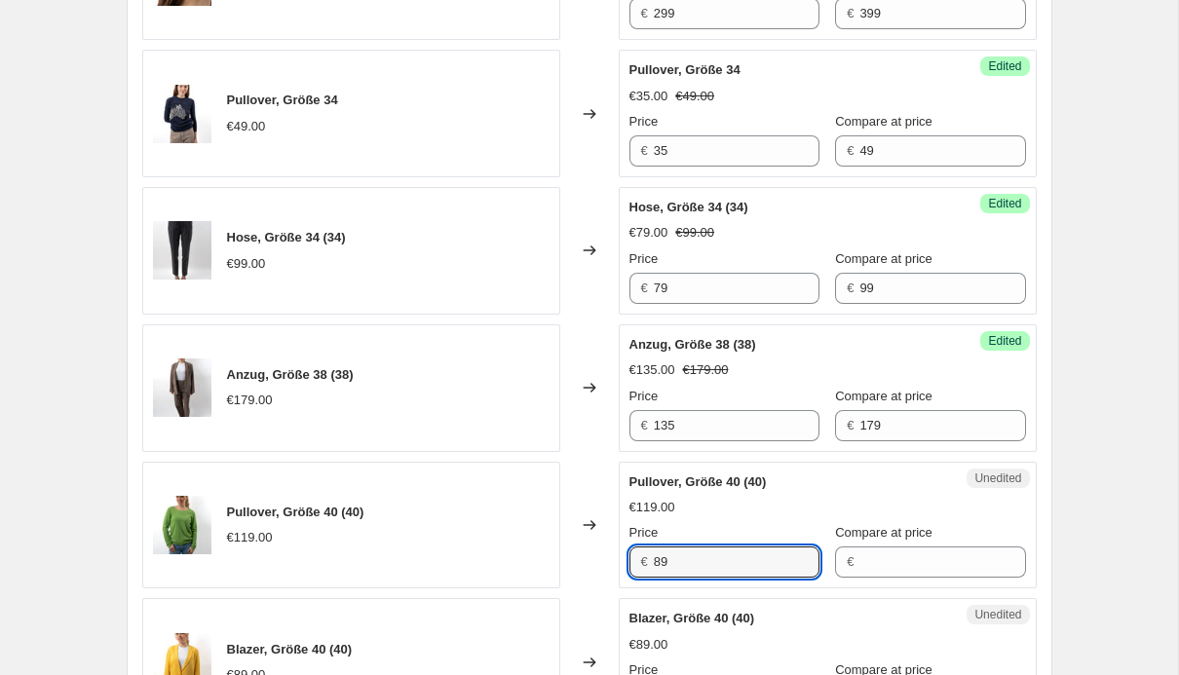
type input "89"
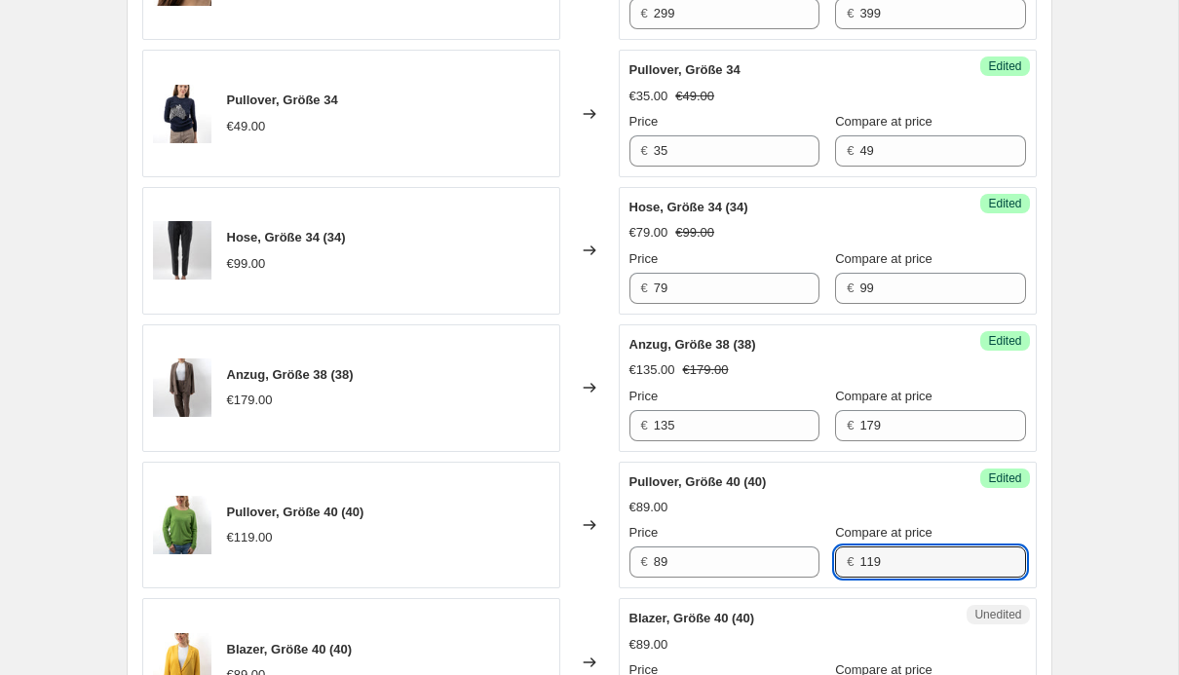
type input "119"
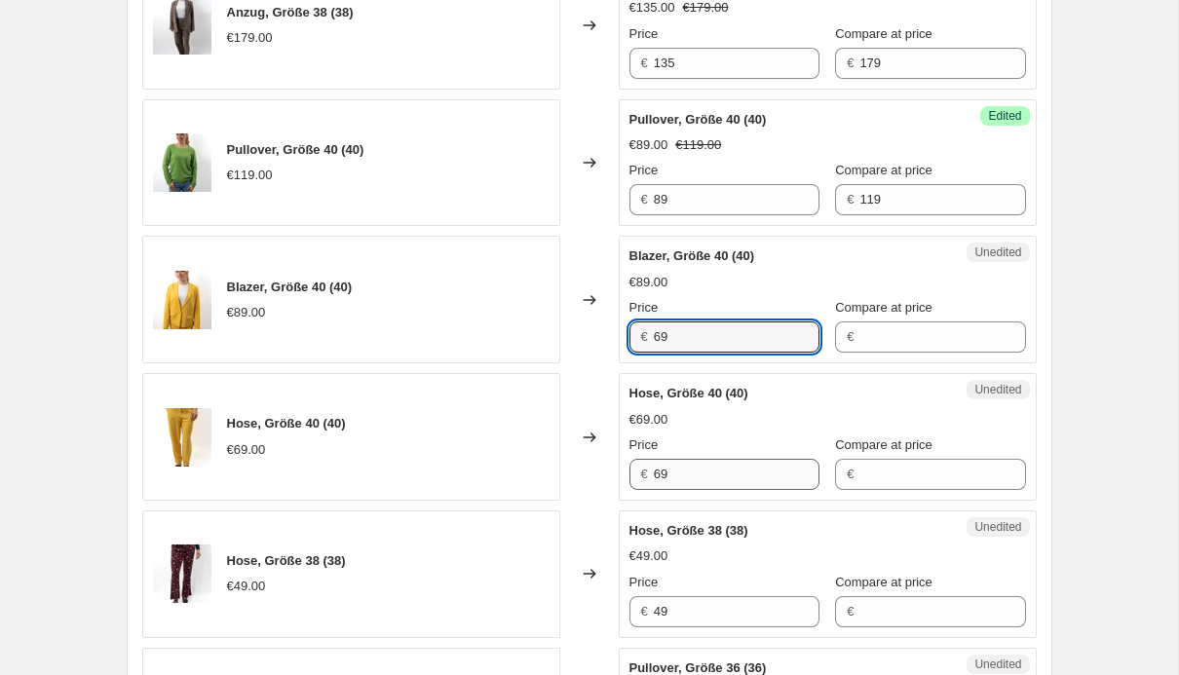
type input "69"
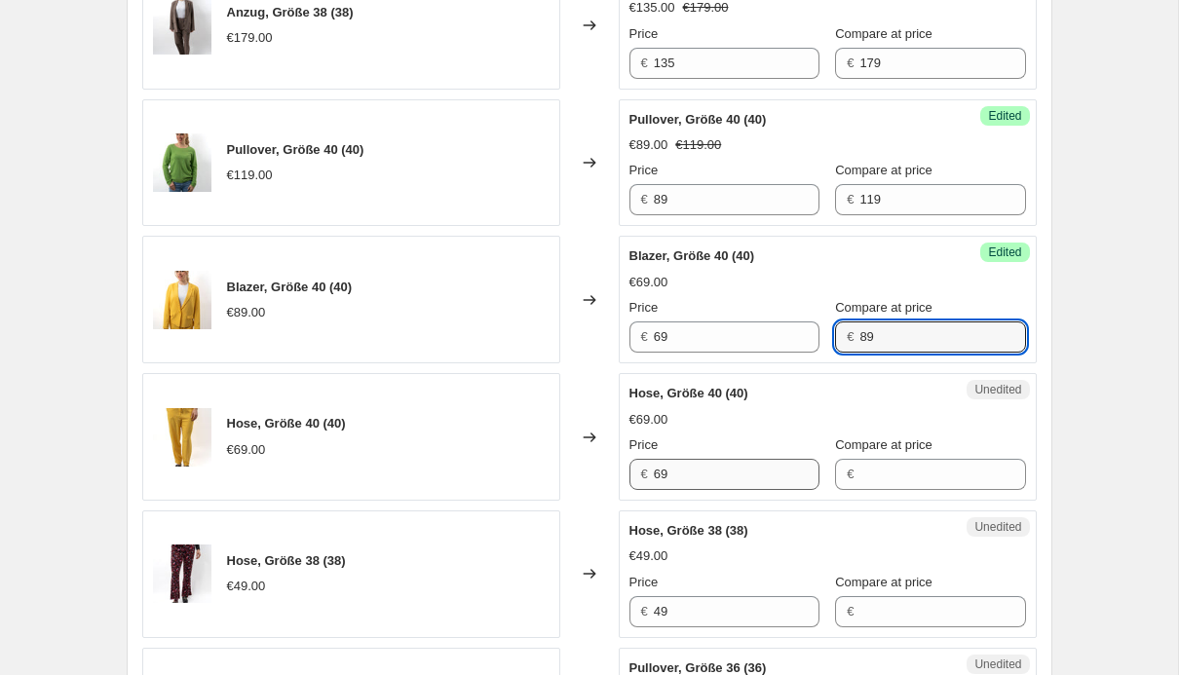
type input "89"
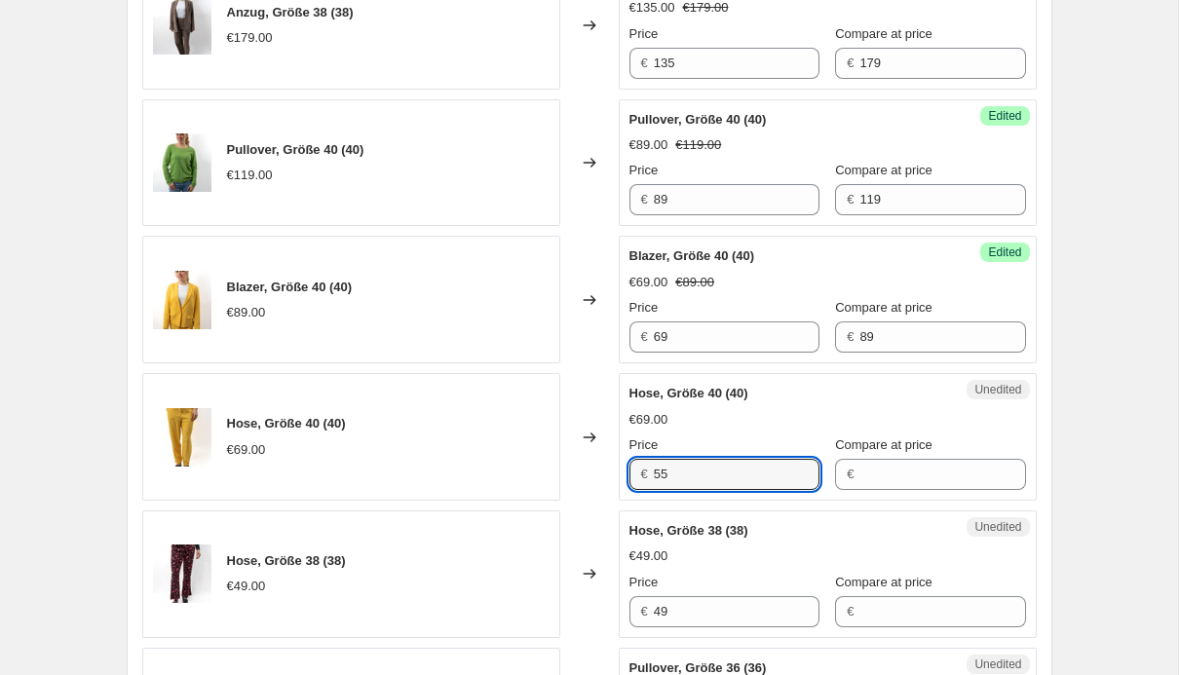
type input "55"
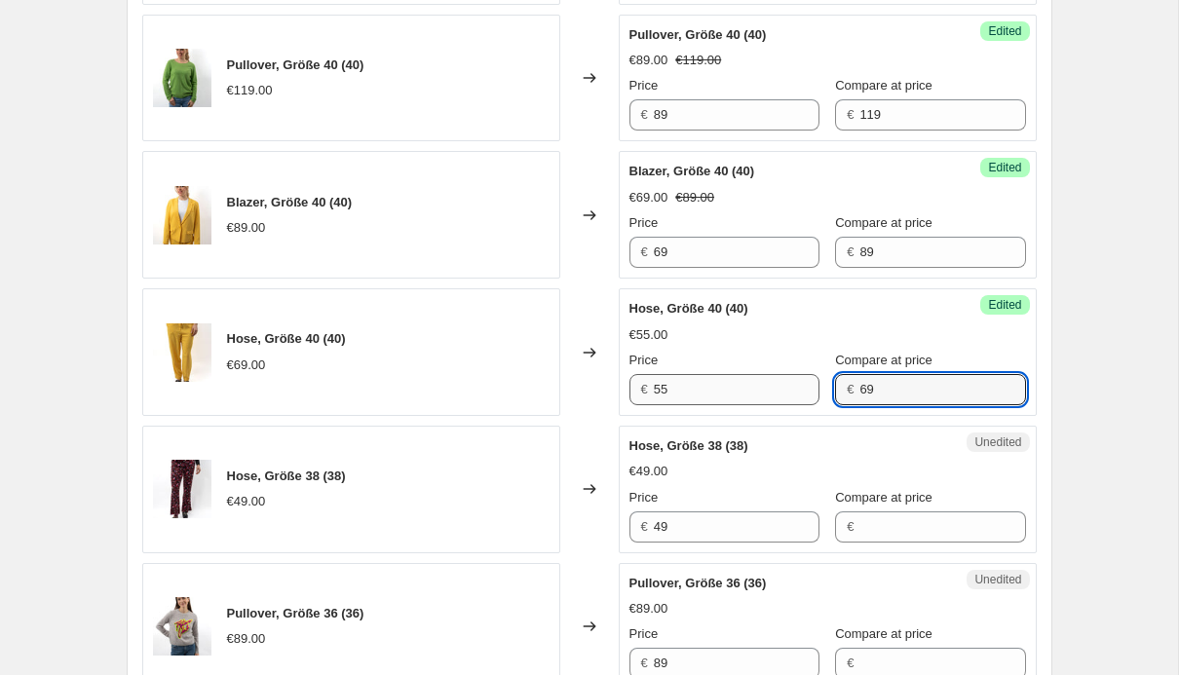
scroll to position [2538, 0]
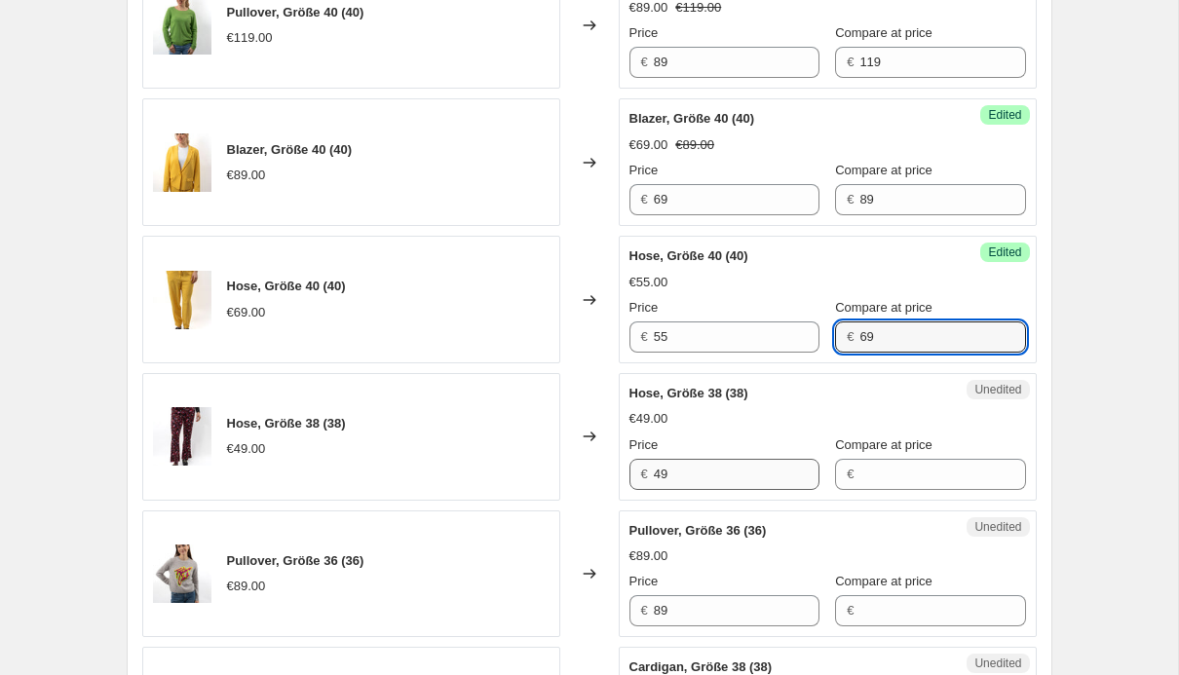
type input "69"
click at [726, 469] on input "49" at bounding box center [737, 474] width 166 height 31
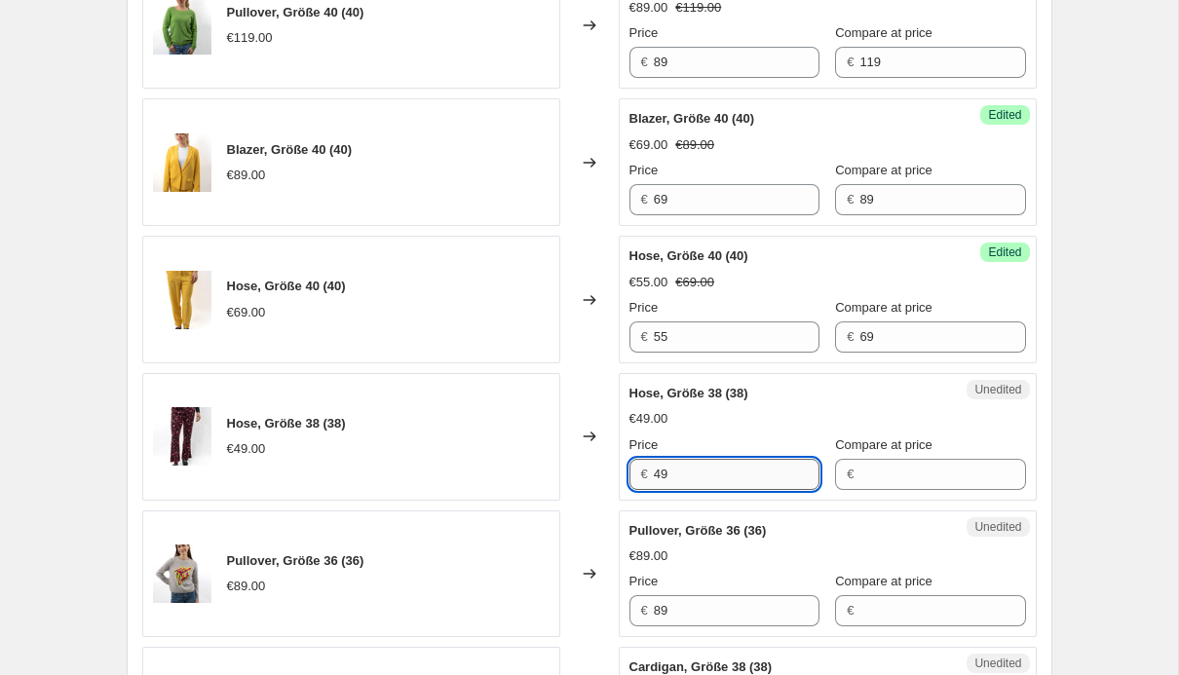
click at [726, 469] on input "49" at bounding box center [737, 474] width 166 height 31
type input "35"
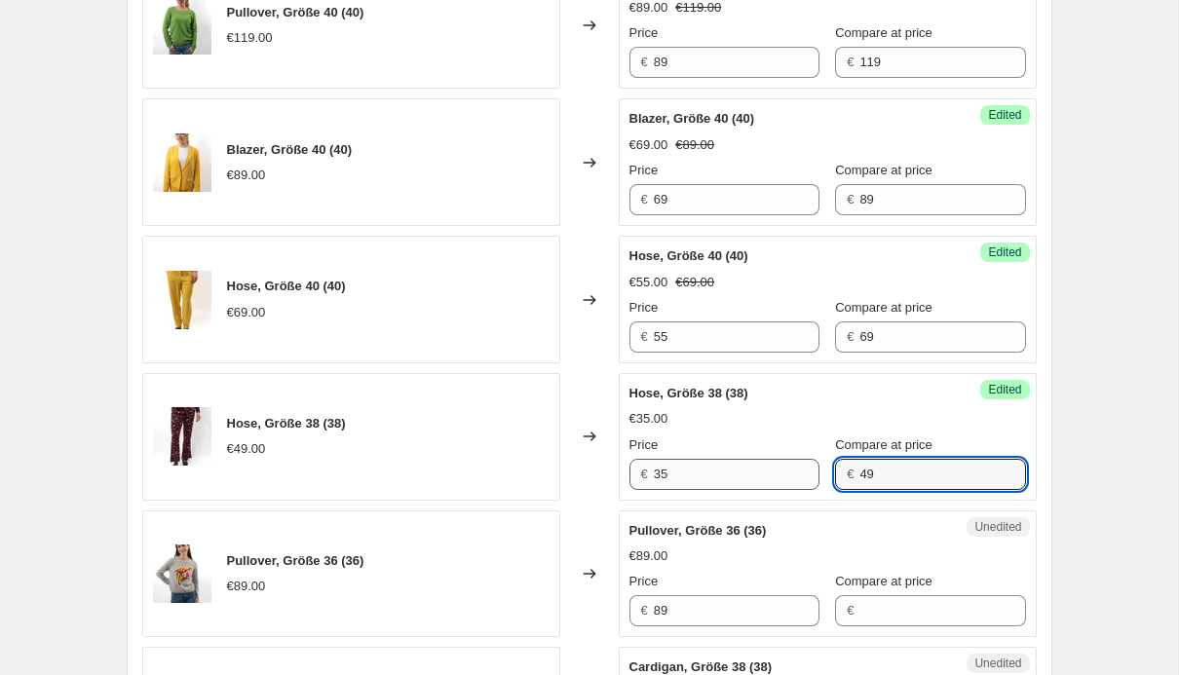
type input "49"
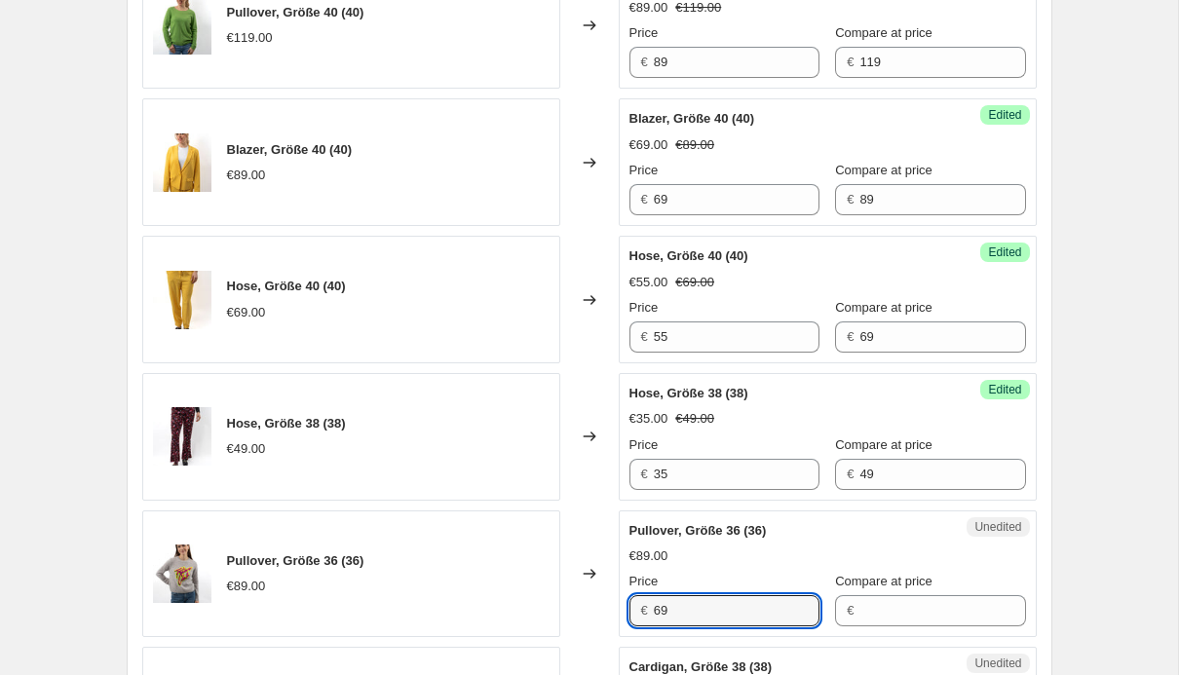
type input "69"
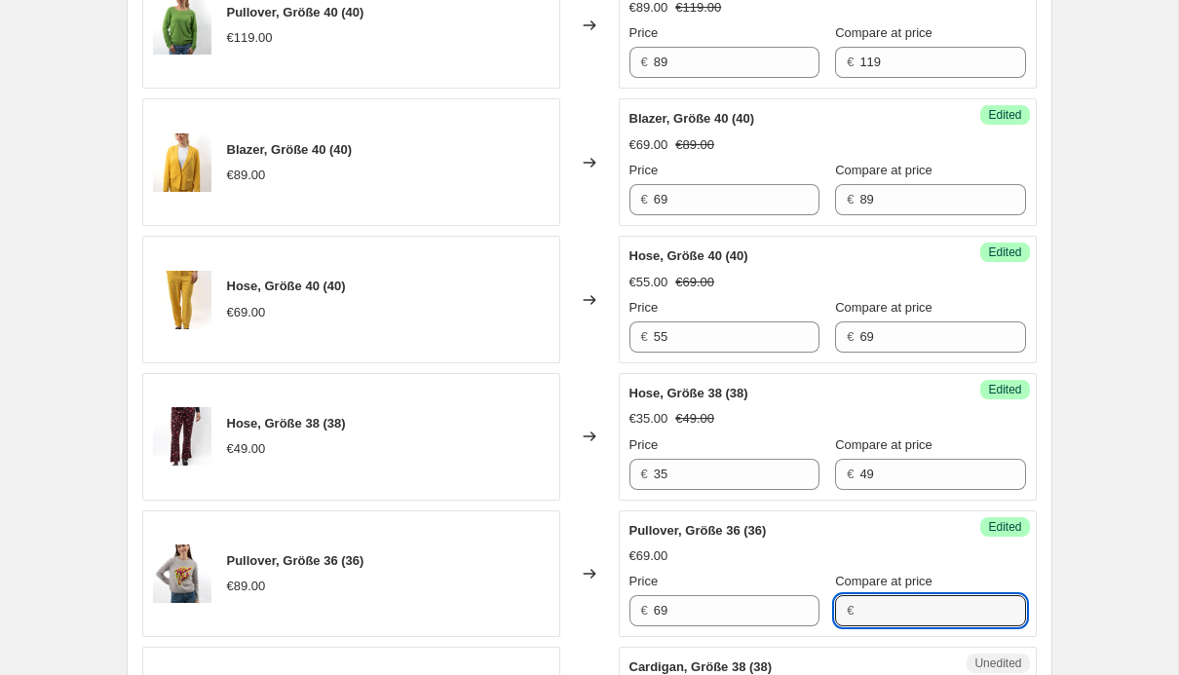
type input "6"
type input "7"
type input "89"
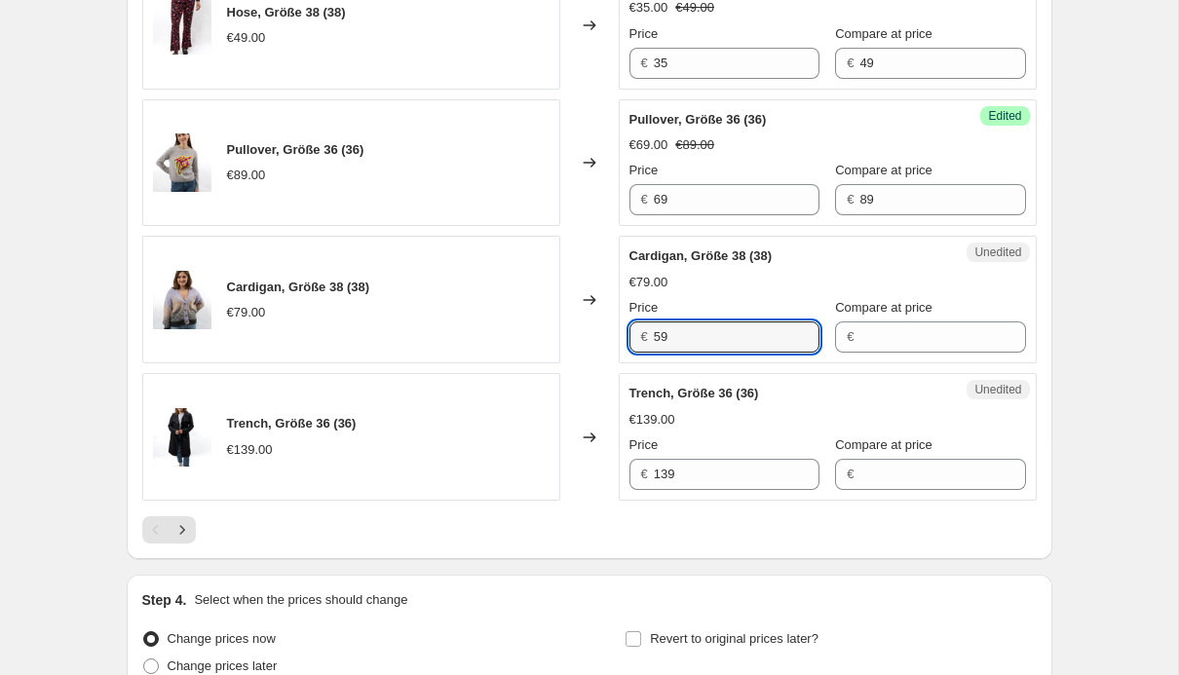
type input "59"
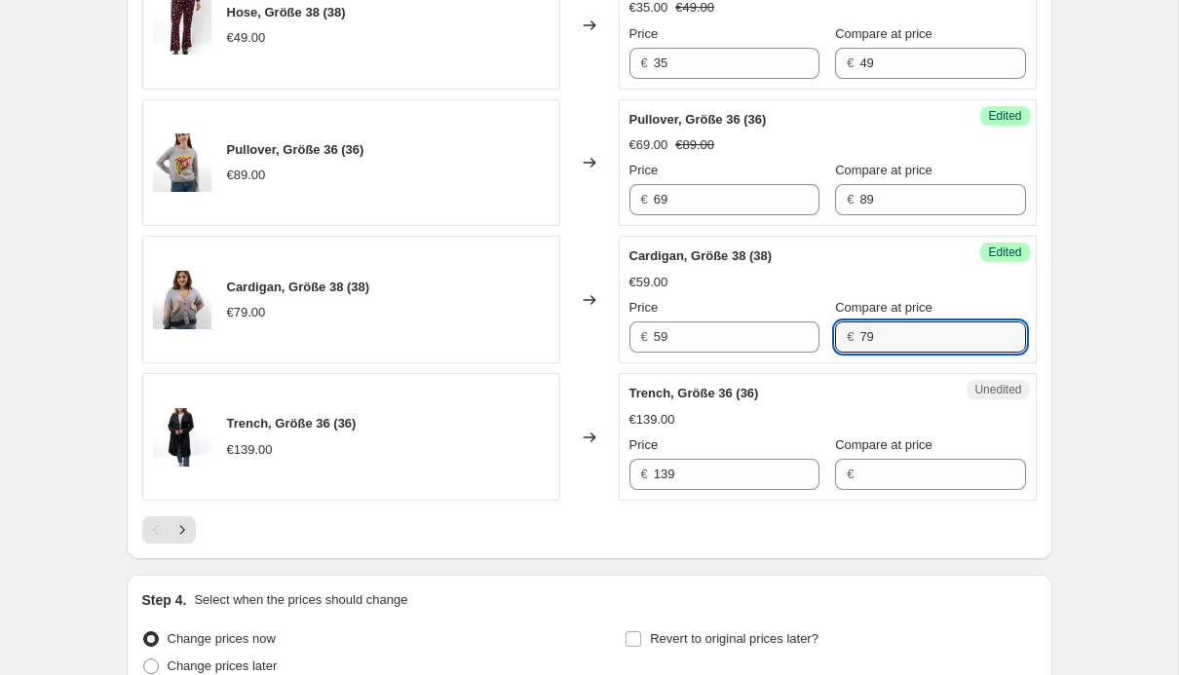
type input "79"
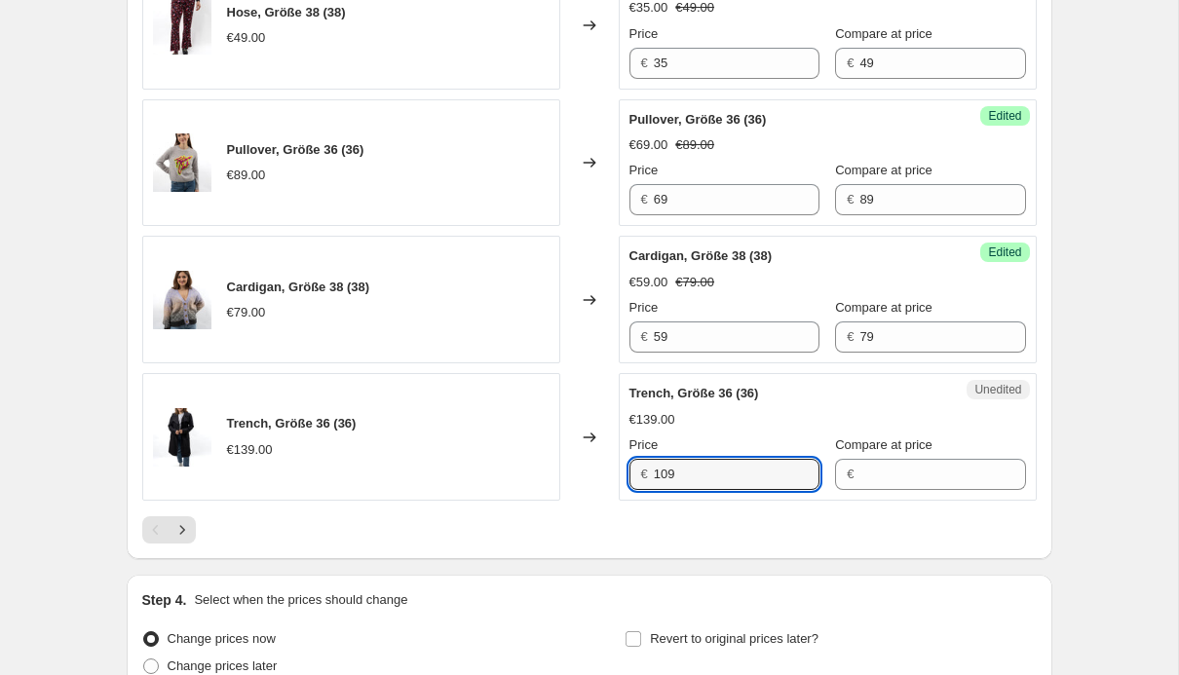
type input "109"
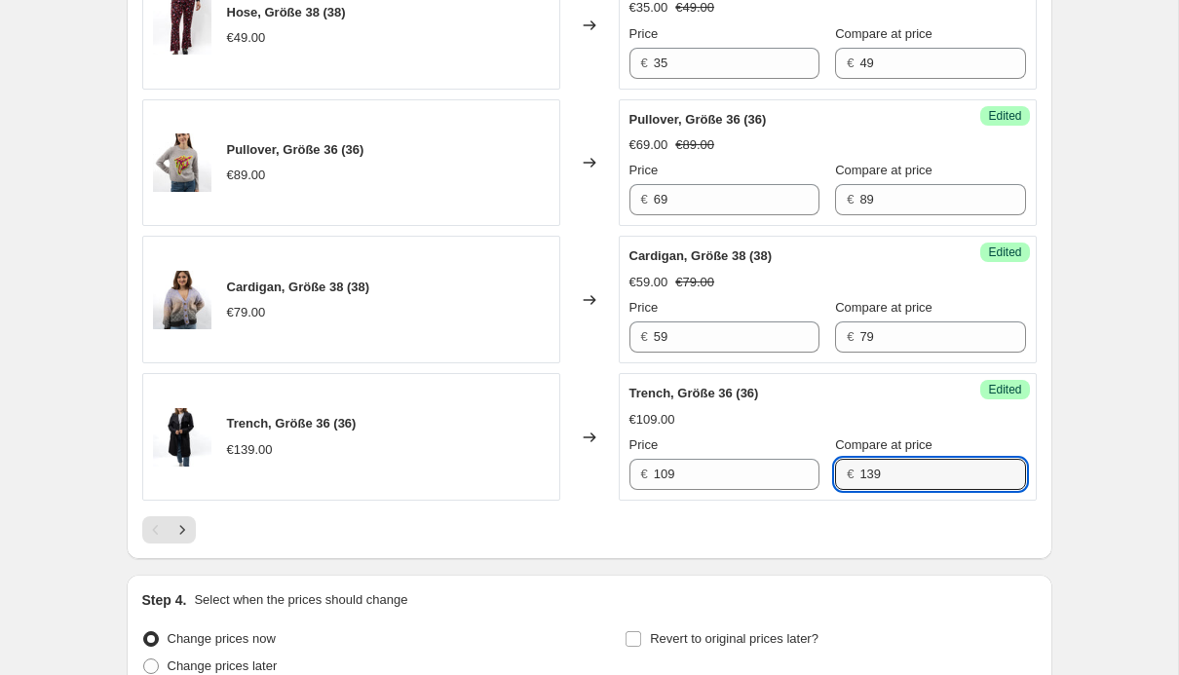
type input "139"
click at [183, 527] on icon "Next" at bounding box center [181, 529] width 19 height 19
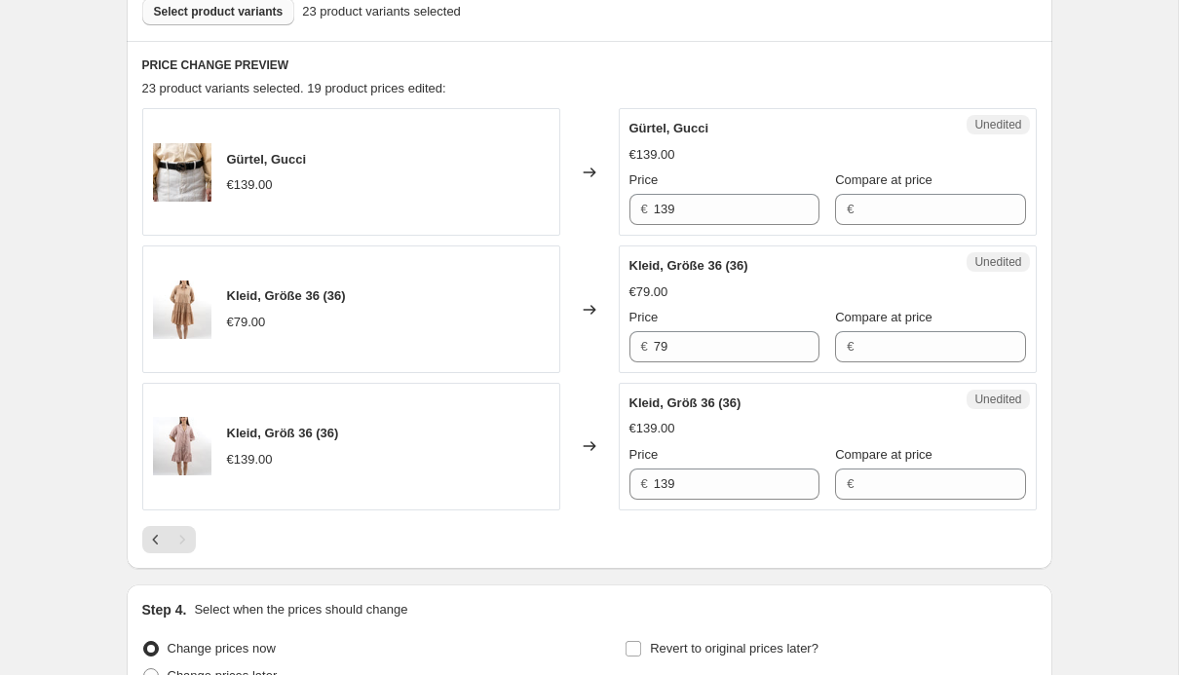
scroll to position [553, 0]
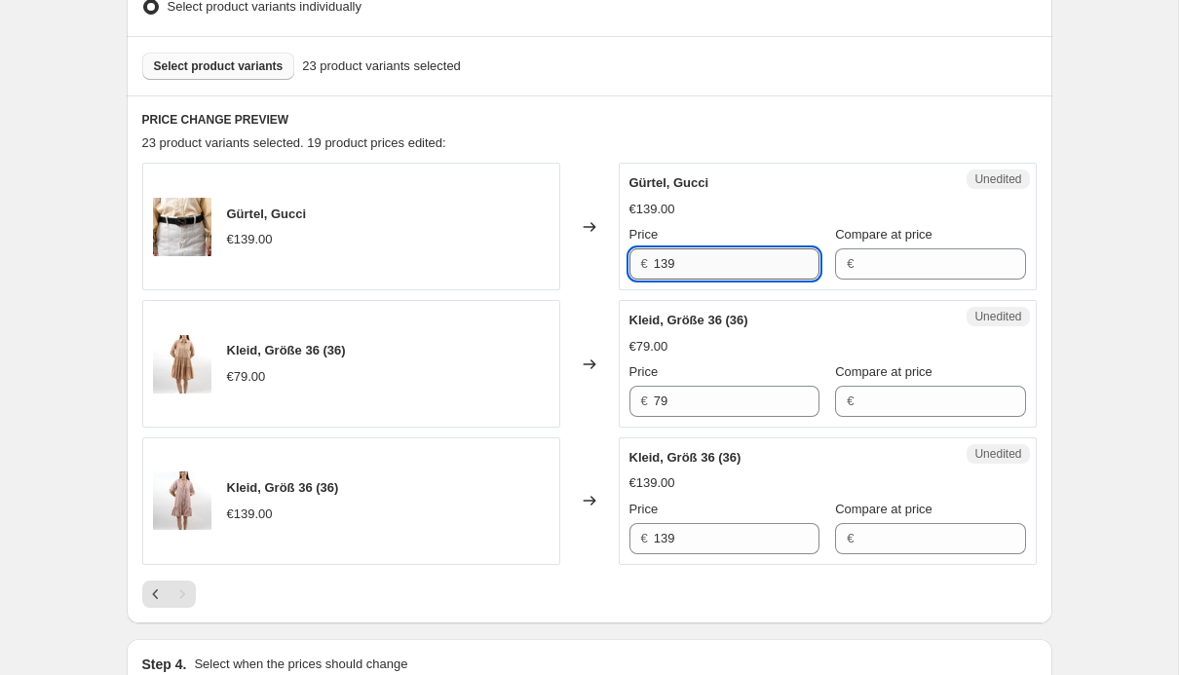
click at [732, 271] on input "139" at bounding box center [737, 263] width 166 height 31
type input "109"
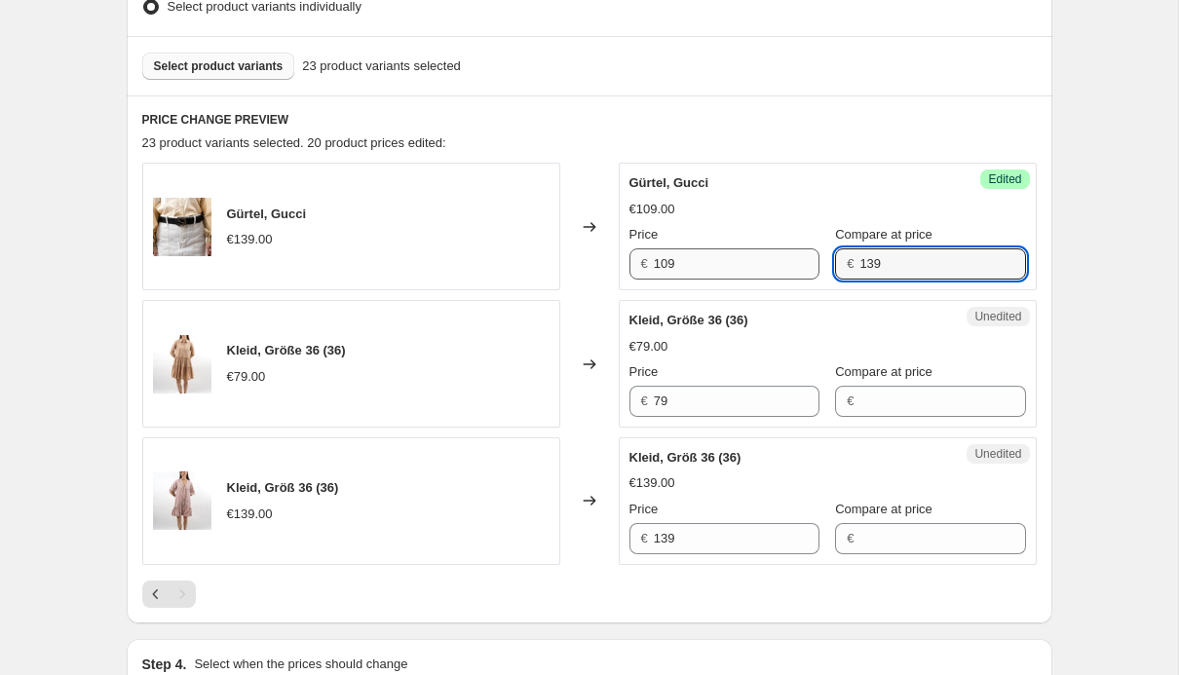
type input "139"
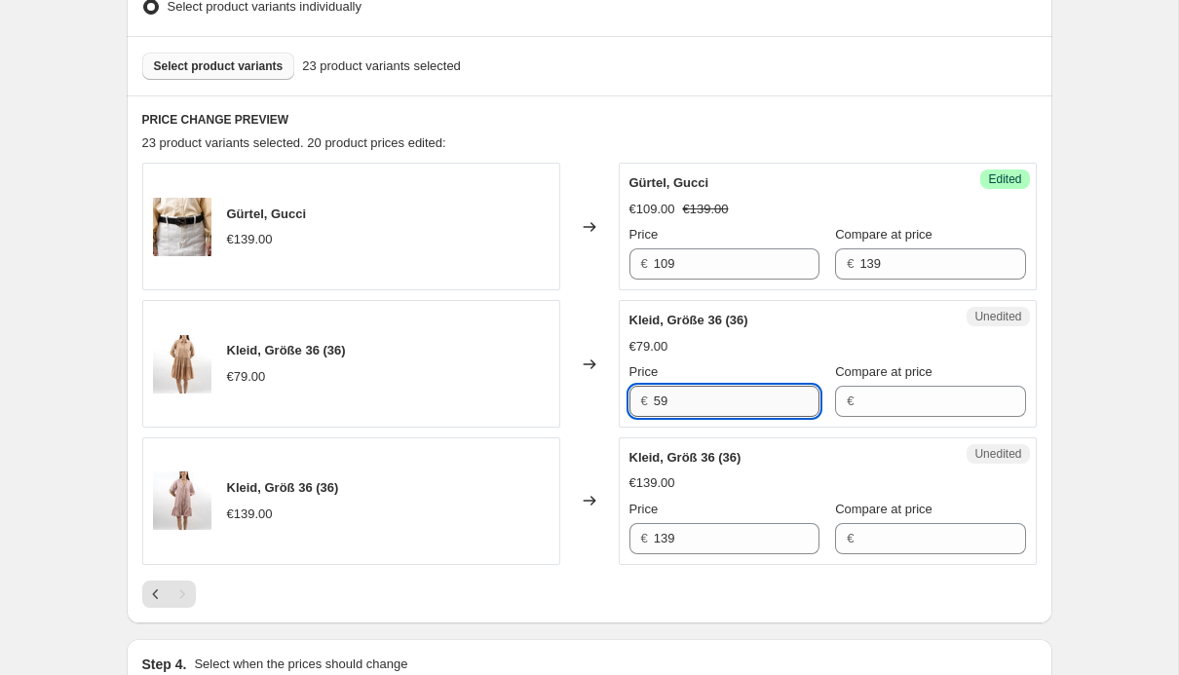
type input "59"
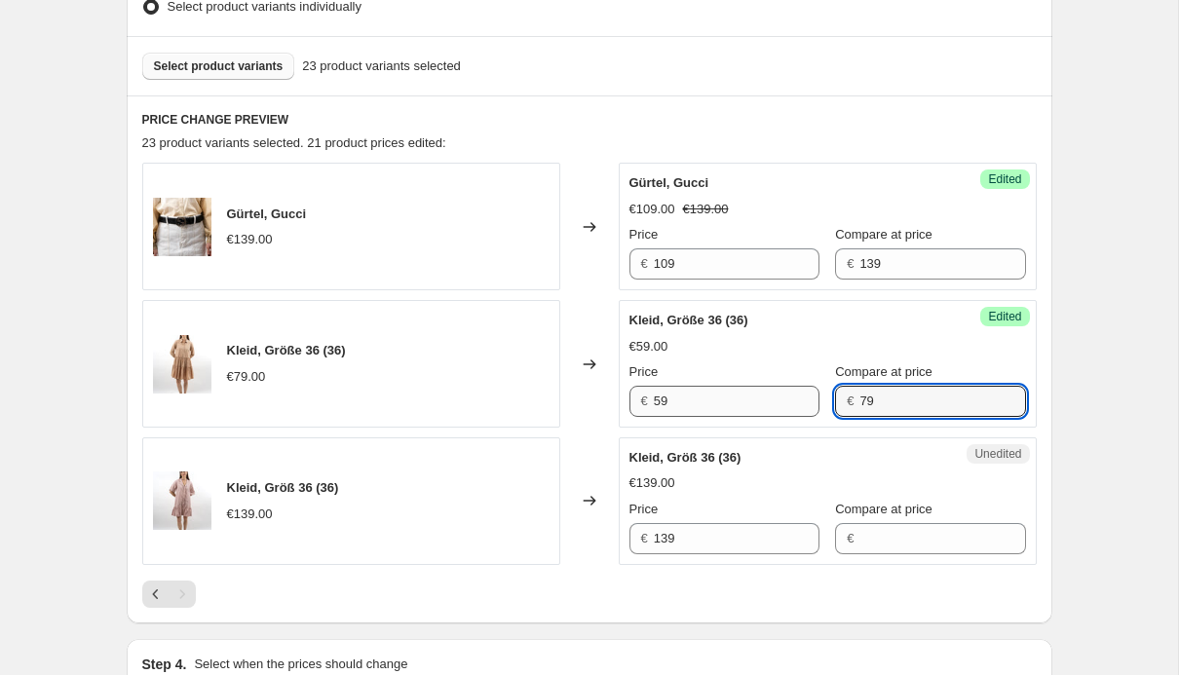
type input "79"
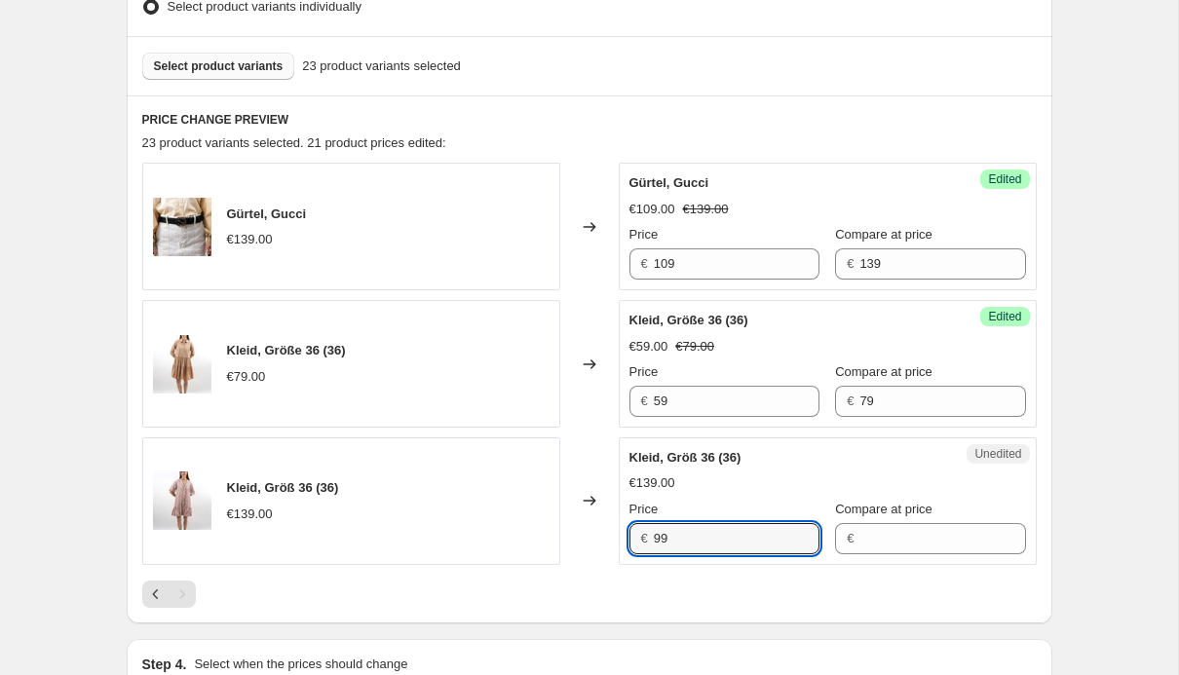
type input "99"
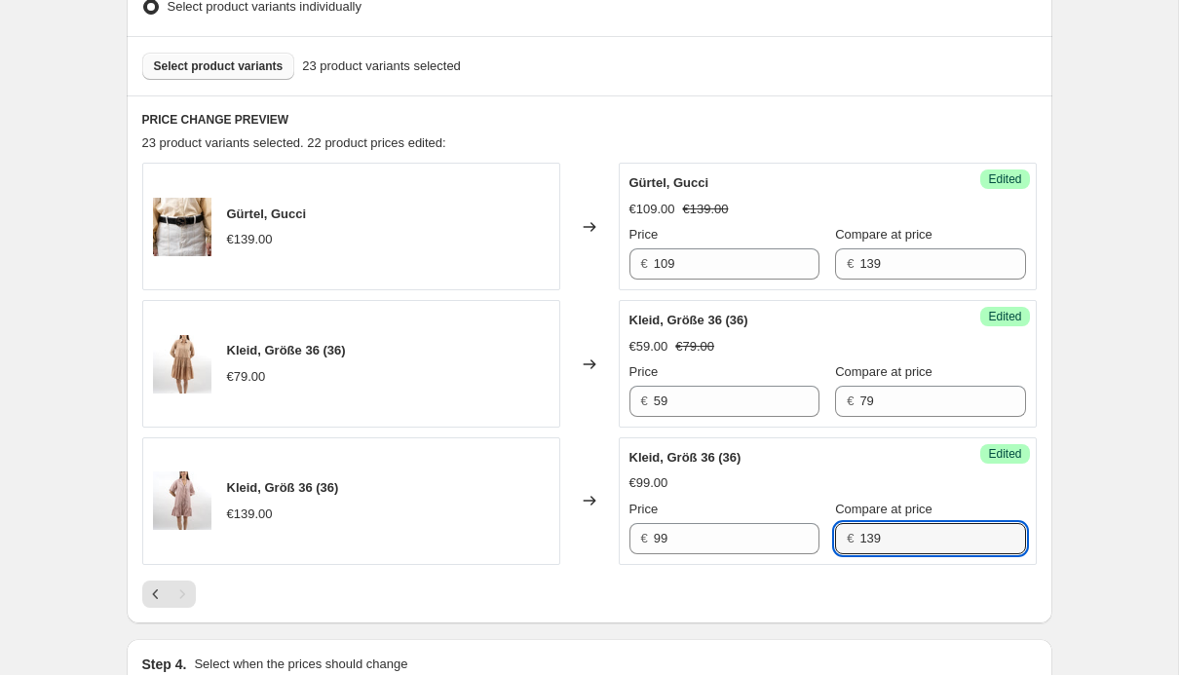
type input "139"
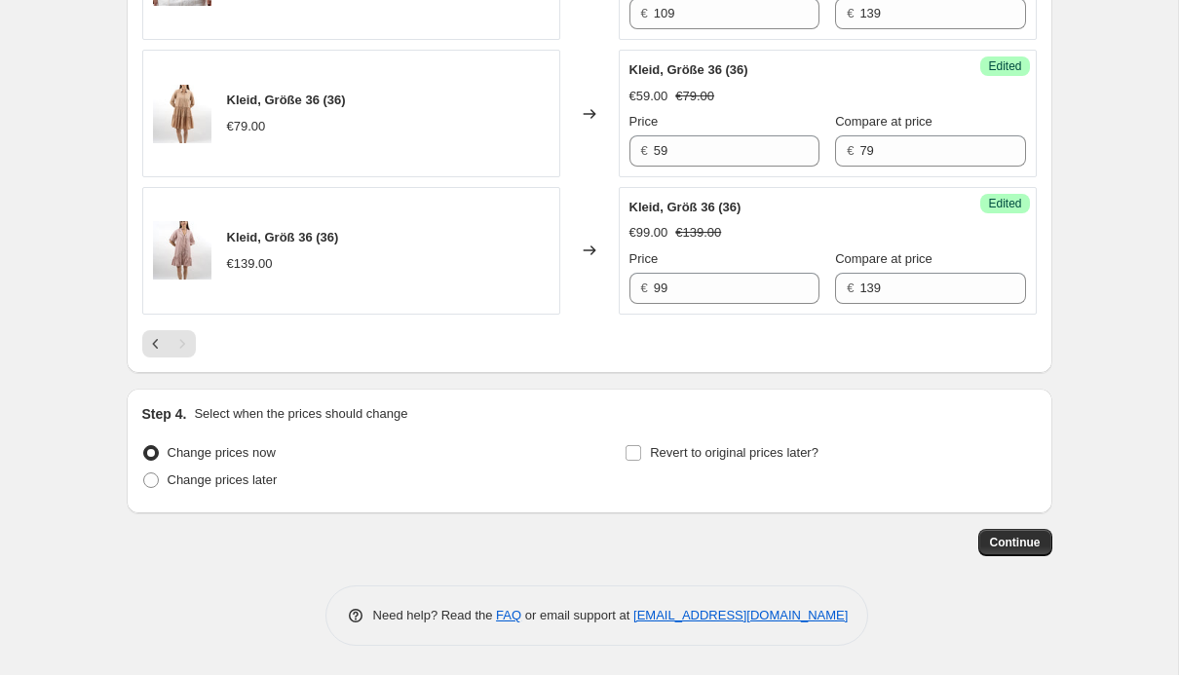
scroll to position [803, 0]
click at [149, 483] on span at bounding box center [151, 481] width 16 height 16
click at [144, 474] on input "Change prices later" at bounding box center [143, 473] width 1 height 1
radio input "true"
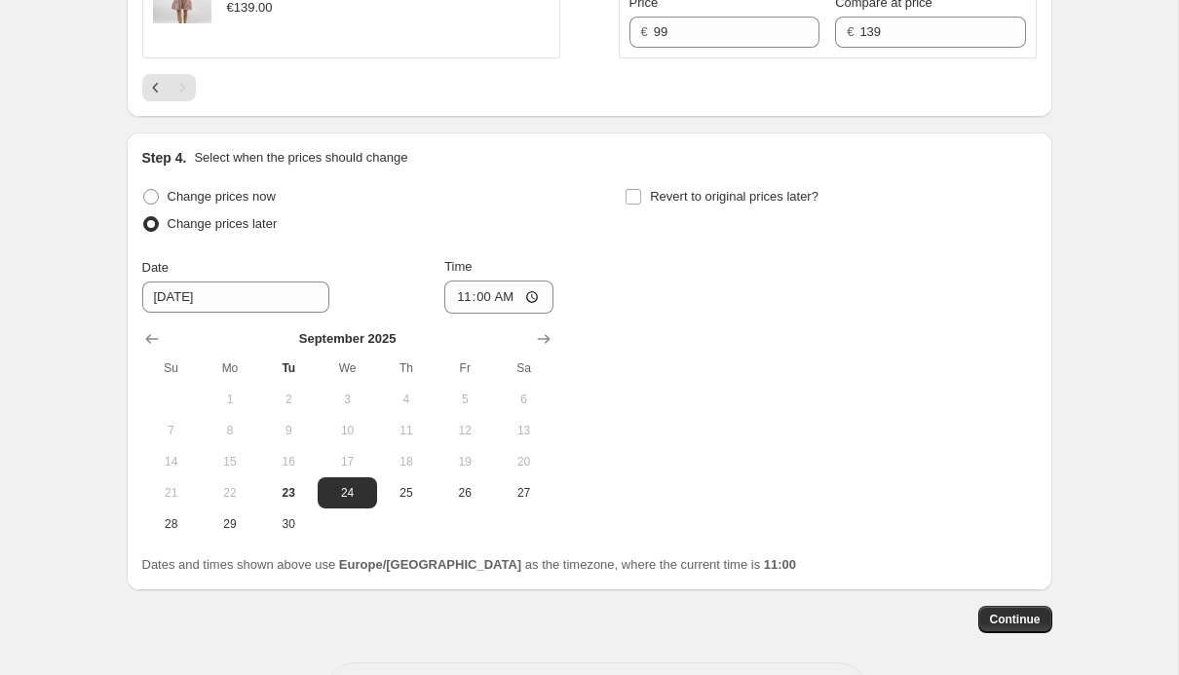
scroll to position [1057, 0]
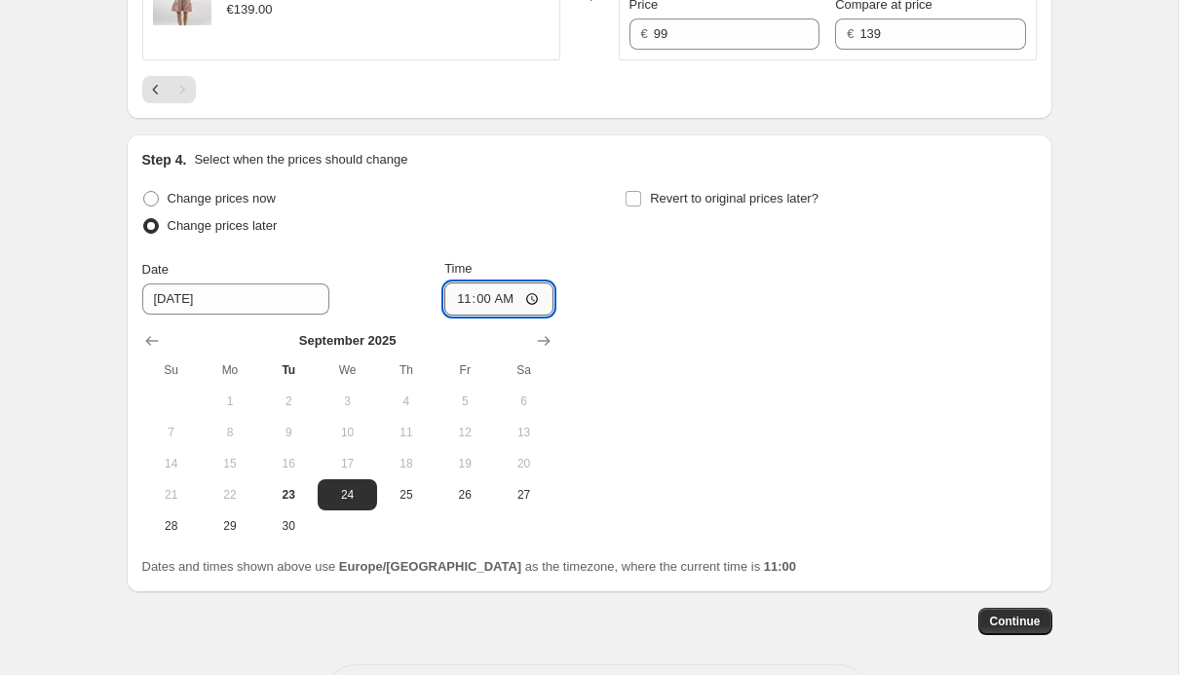
click at [509, 298] on input "11:00" at bounding box center [498, 299] width 109 height 33
type input "15:00"
click at [767, 259] on div "Change prices now Change prices later Date [DATE] Time 15:00 [DATE] Su Mo Tu We…" at bounding box center [589, 363] width 895 height 357
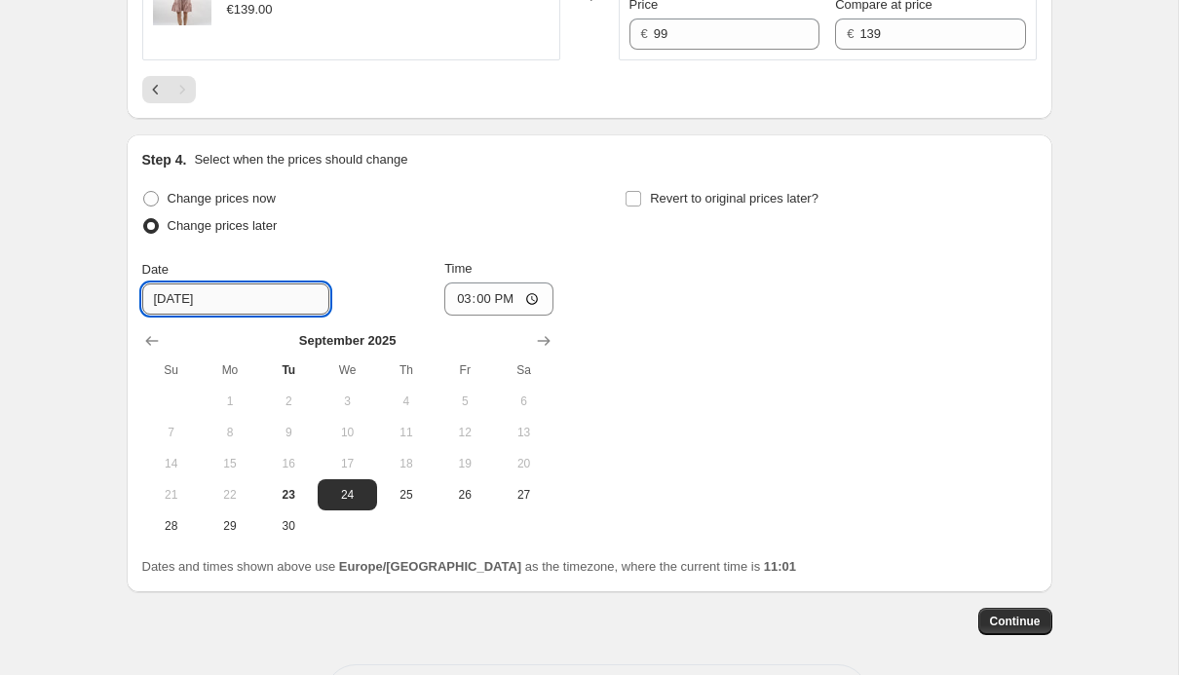
click at [226, 305] on input "[DATE]" at bounding box center [235, 299] width 187 height 31
click at [286, 491] on span "23" at bounding box center [288, 495] width 43 height 16
type input "[DATE]"
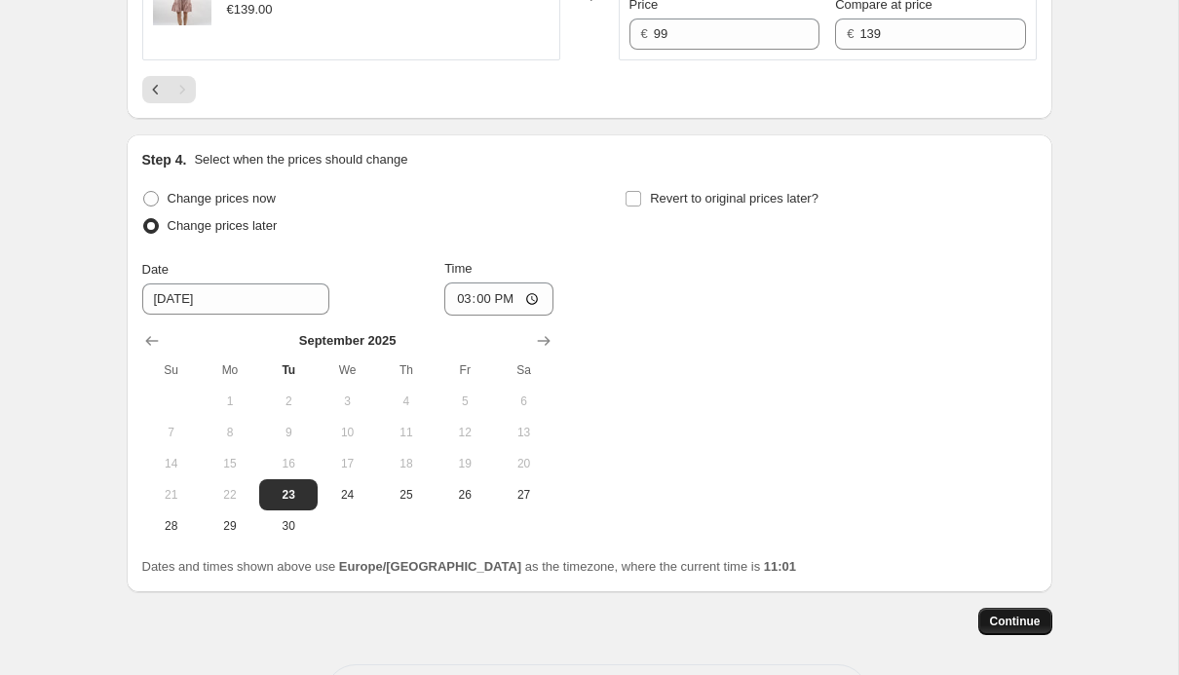
click at [1023, 623] on span "Continue" at bounding box center [1015, 622] width 51 height 16
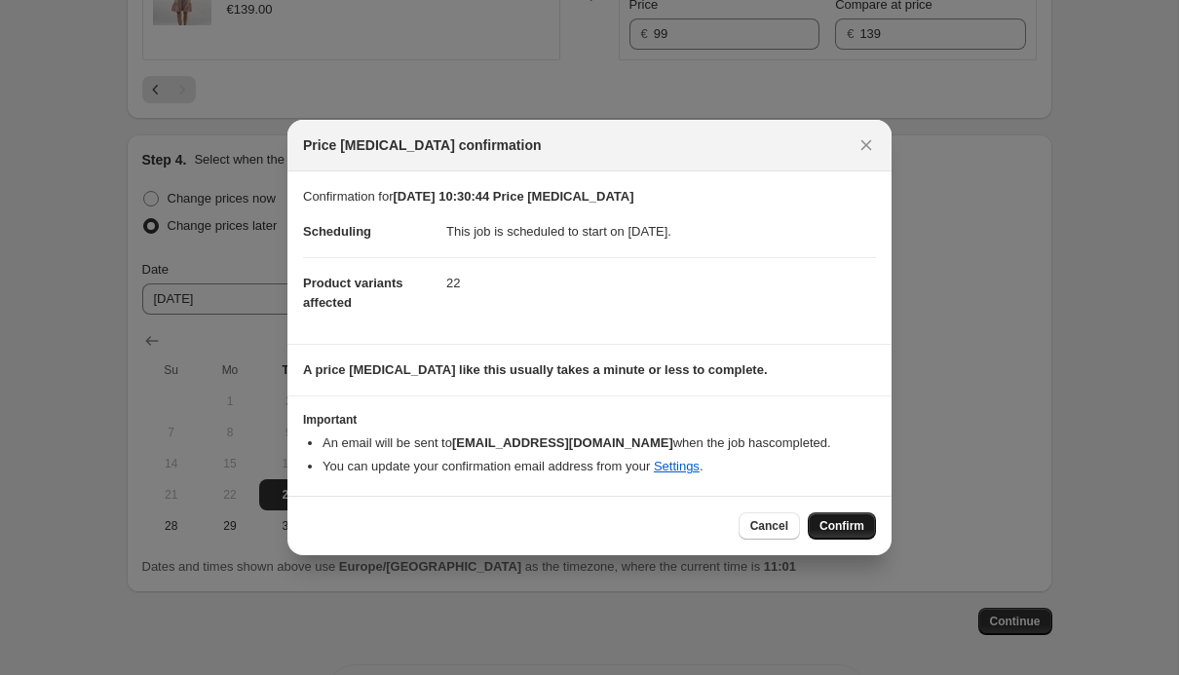
click at [841, 530] on span "Confirm" at bounding box center [842, 526] width 45 height 16
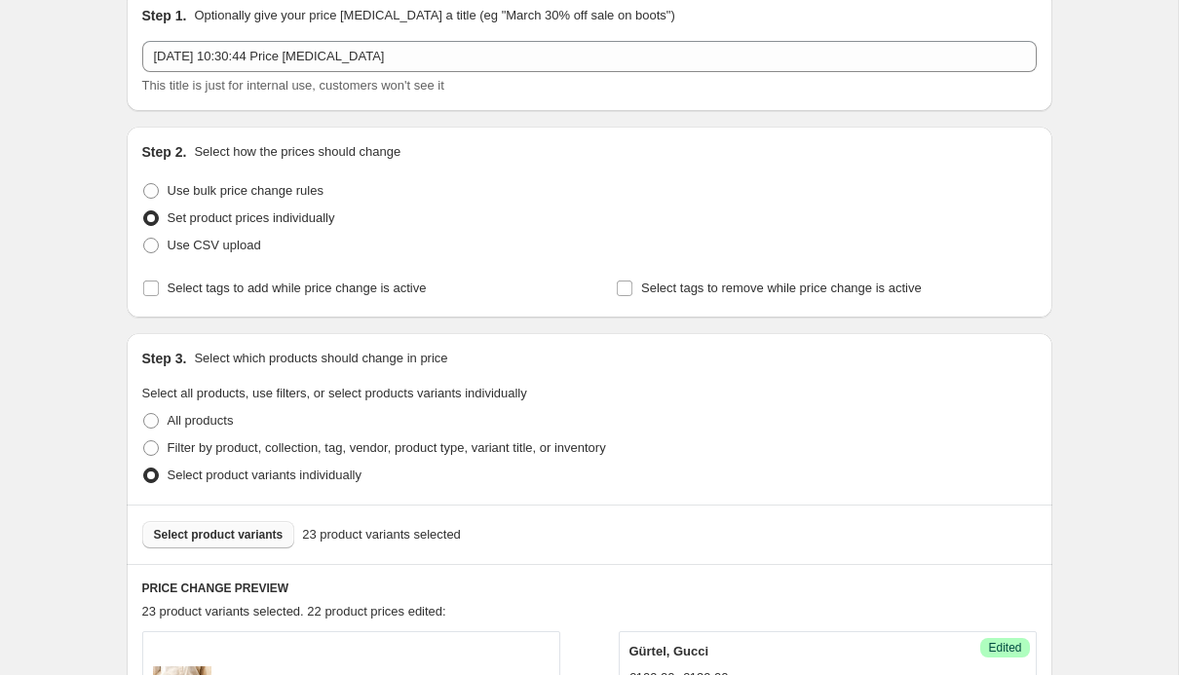
scroll to position [3, 0]
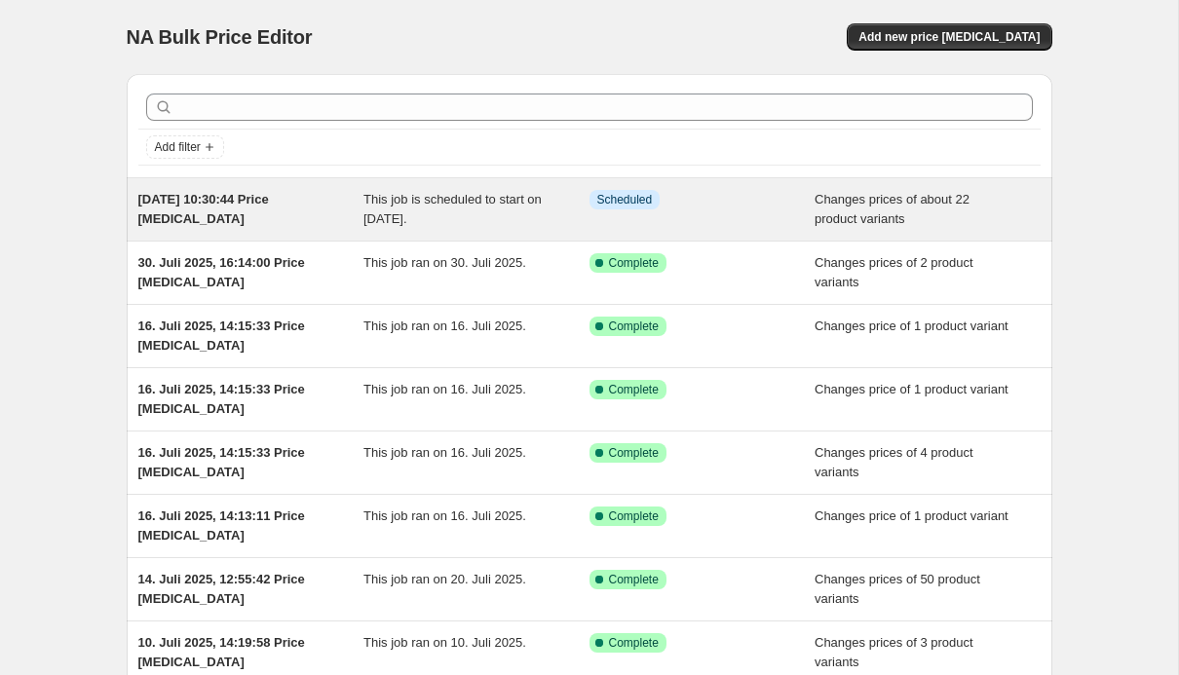
click at [723, 225] on div "Info Scheduled" at bounding box center [703, 209] width 226 height 39
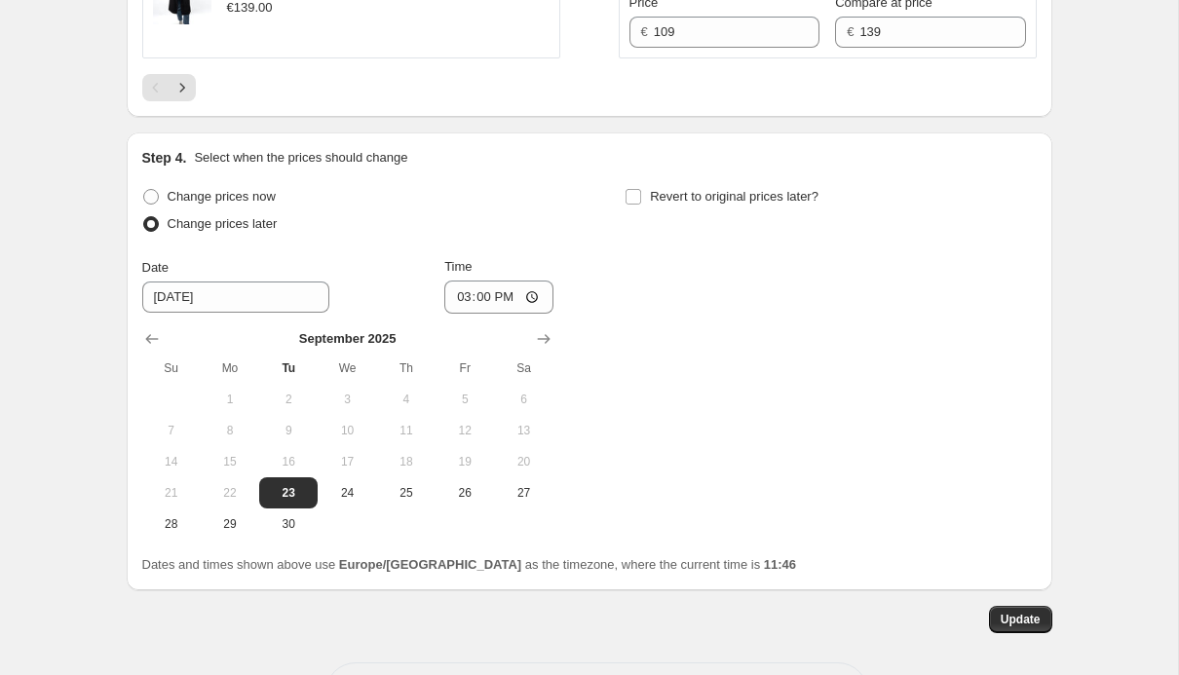
scroll to position [3530, 0]
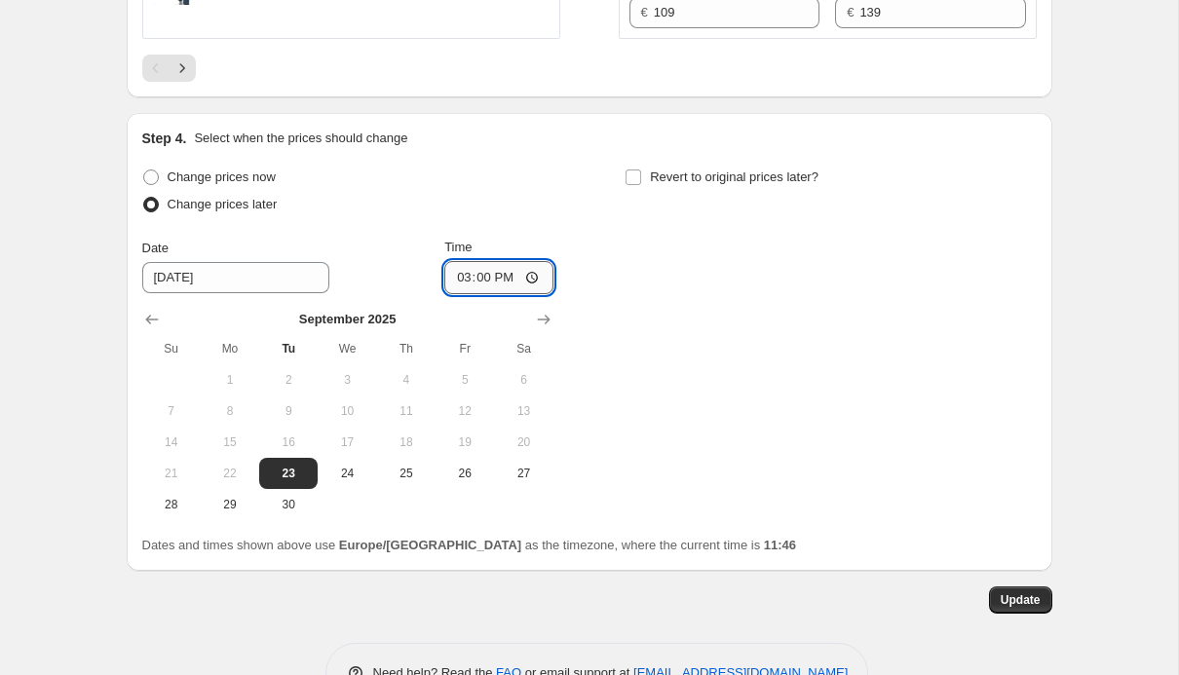
click at [516, 278] on input "15:00" at bounding box center [498, 277] width 109 height 33
click at [533, 272] on input "17:00" at bounding box center [498, 277] width 109 height 33
type input "17:30"
click at [1030, 597] on span "Update" at bounding box center [1021, 600] width 40 height 16
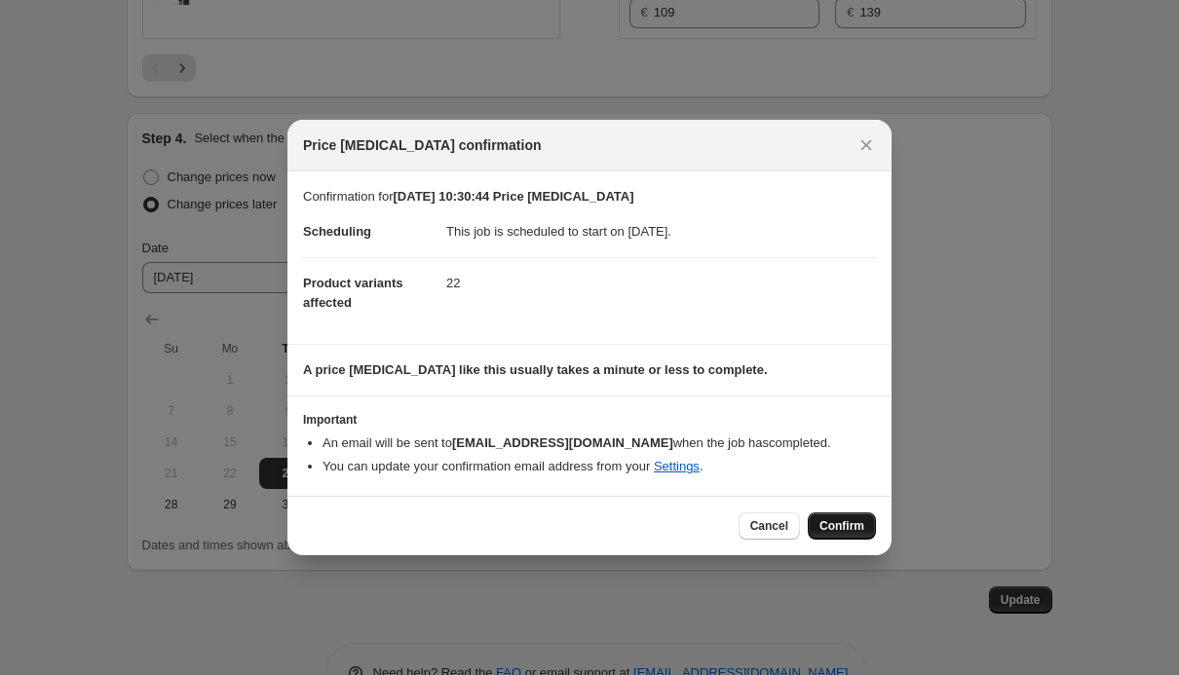
click at [837, 522] on span "Confirm" at bounding box center [842, 526] width 45 height 16
